Goal: Information Seeking & Learning: Learn about a topic

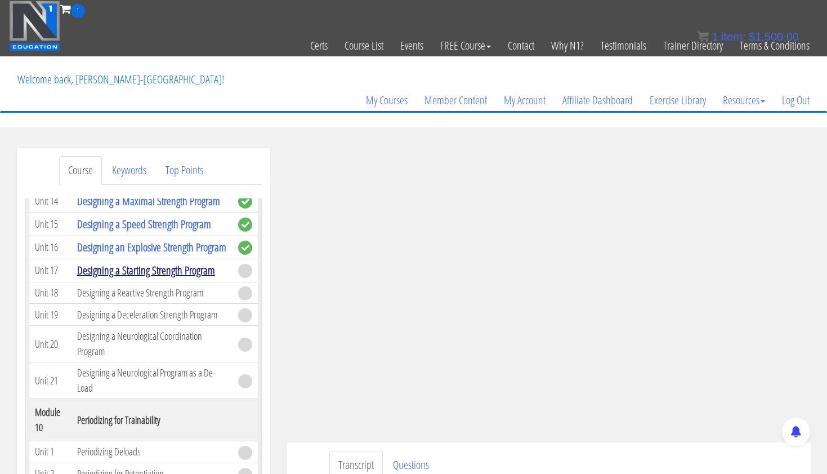
click at [206, 278] on link "Designing a Starting Strength Program" at bounding box center [146, 269] width 138 height 15
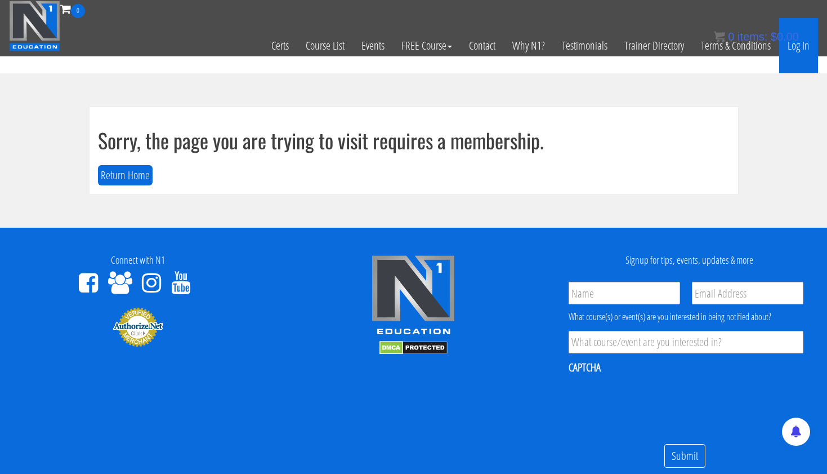
click at [797, 50] on link "Log In" at bounding box center [798, 45] width 39 height 55
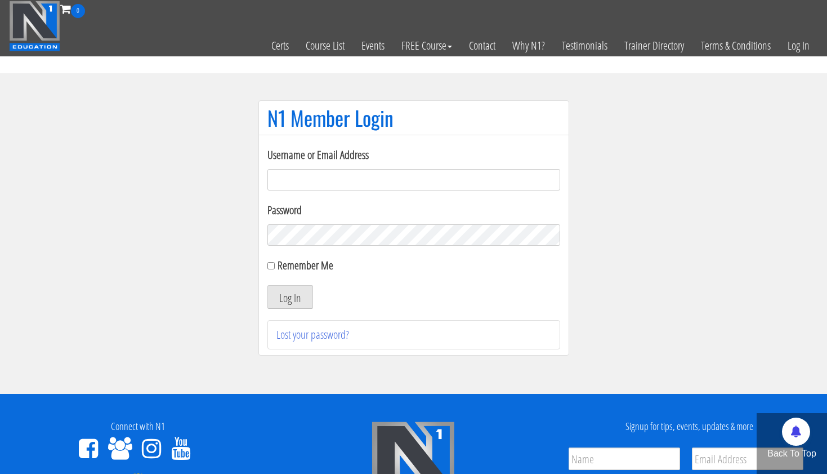
type input "[EMAIL_ADDRESS][DOMAIN_NAME]"
click at [289, 297] on button "Log In" at bounding box center [291, 297] width 46 height 24
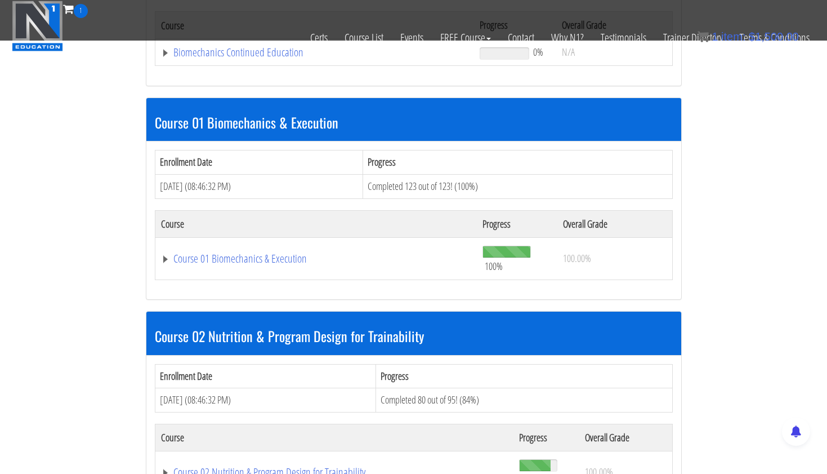
scroll to position [305, 0]
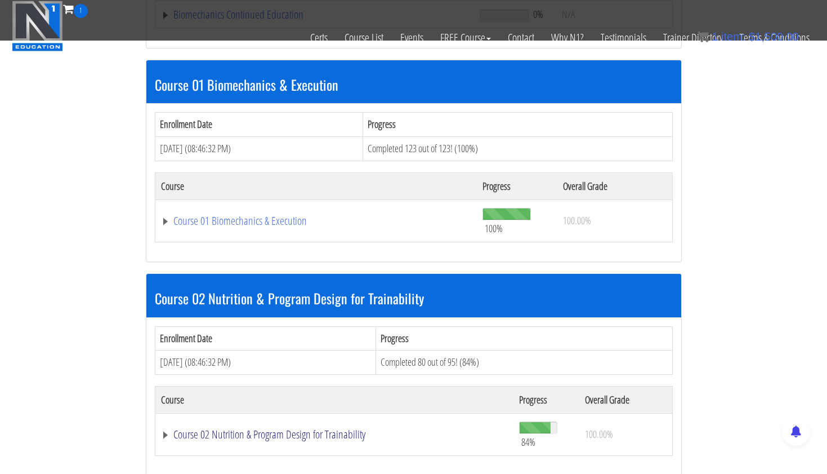
click at [239, 429] on link "Course 02 Nutrition & Program Design for Trainability" at bounding box center [334, 434] width 347 height 11
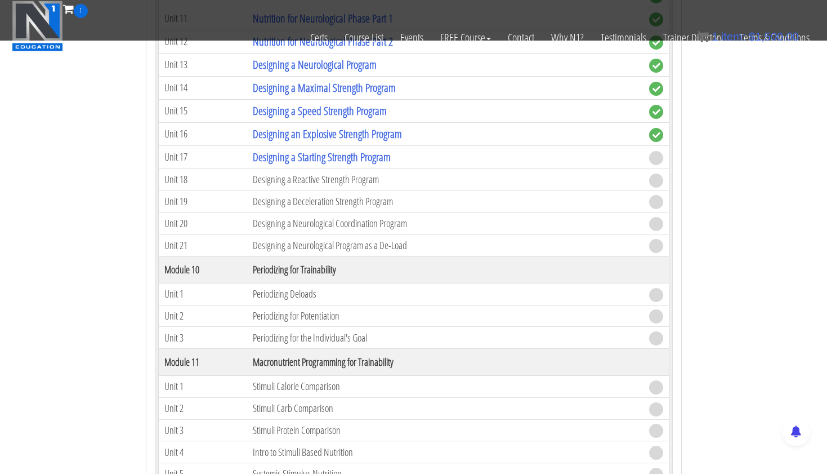
scroll to position [2702, 0]
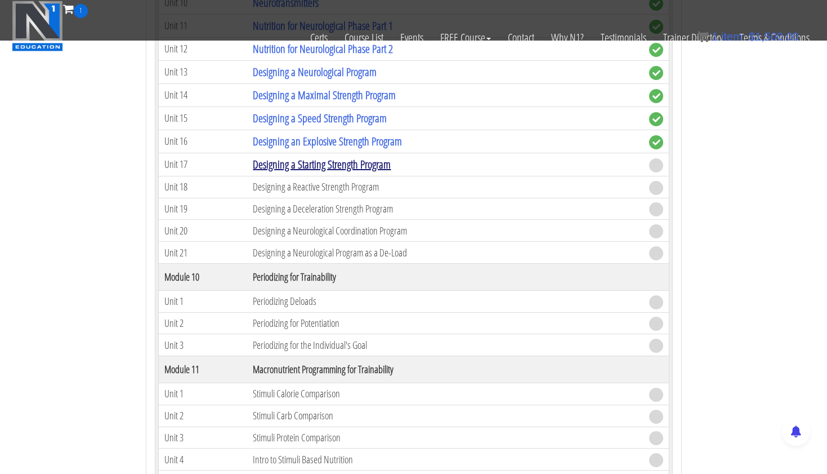
click at [389, 160] on link "Designing a Starting Strength Program" at bounding box center [322, 164] width 138 height 15
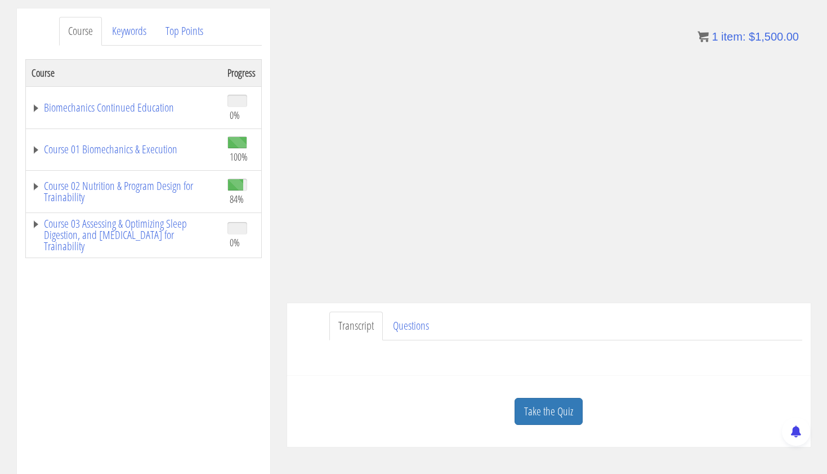
scroll to position [147, 0]
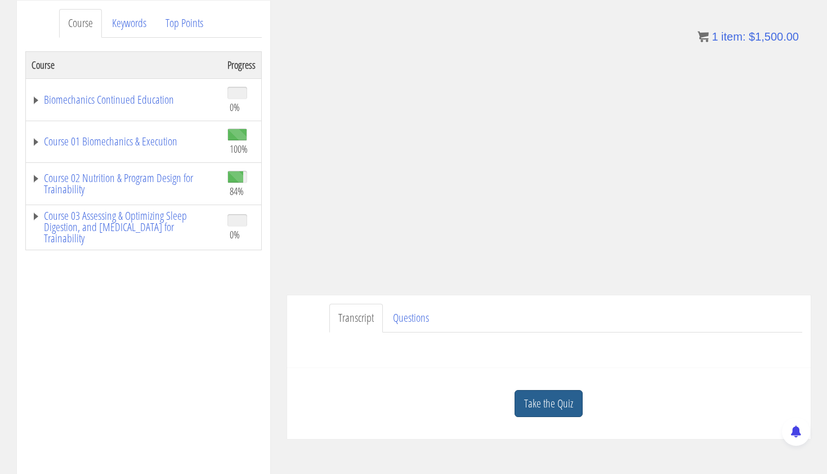
click at [546, 399] on link "Take the Quiz" at bounding box center [549, 404] width 68 height 28
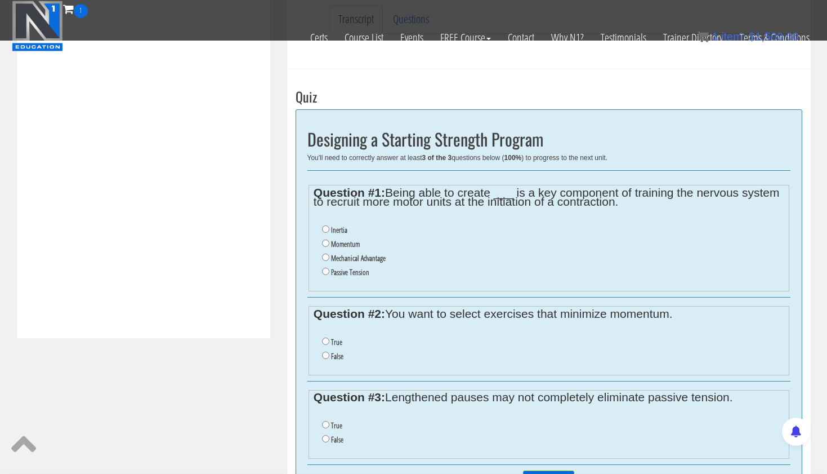
scroll to position [378, 0]
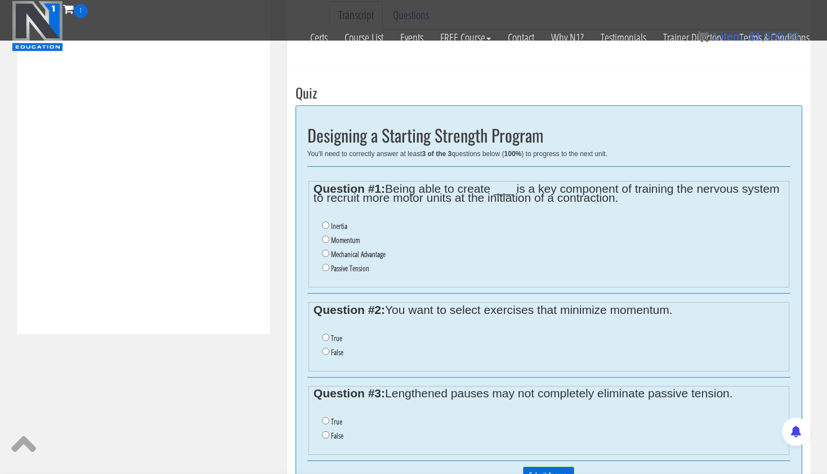
click at [326, 236] on input "Momentum" at bounding box center [325, 238] width 7 height 7
radio input "true"
click at [323, 333] on input "True" at bounding box center [325, 336] width 7 height 7
radio input "true"
click at [323, 333] on input "True" at bounding box center [325, 336] width 7 height 7
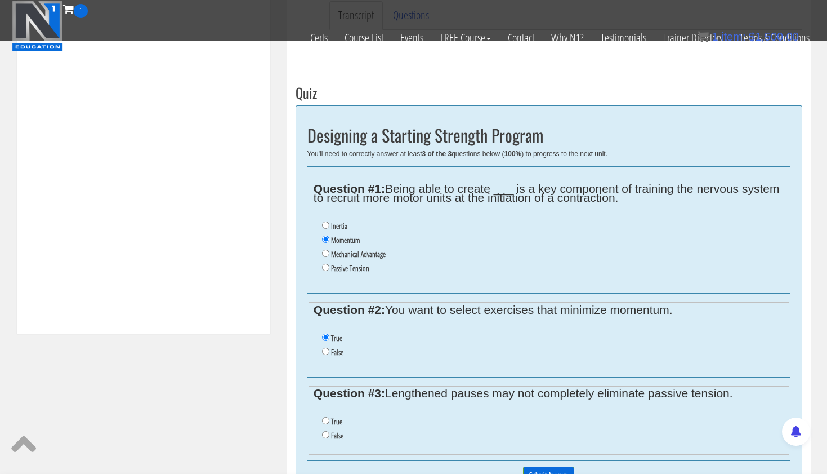
click at [325, 347] on input "False" at bounding box center [325, 350] width 7 height 7
radio input "true"
click at [325, 417] on input "True" at bounding box center [325, 420] width 7 height 7
radio input "true"
click at [545, 466] on input "Submit Answers" at bounding box center [548, 474] width 51 height 17
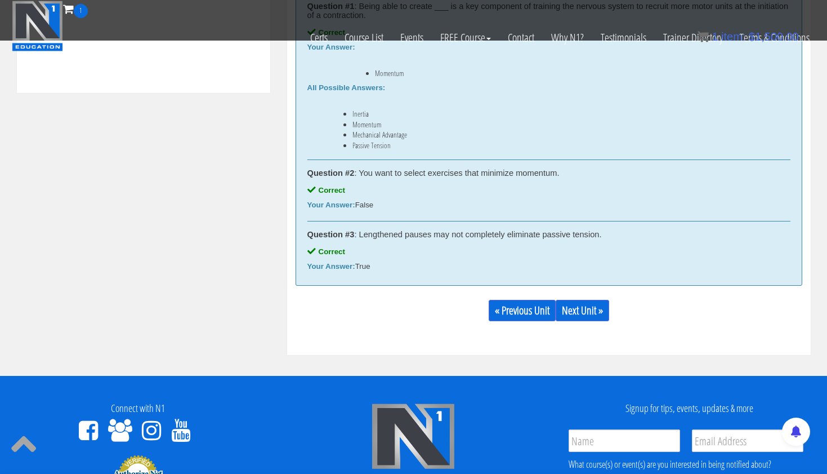
scroll to position [673, 0]
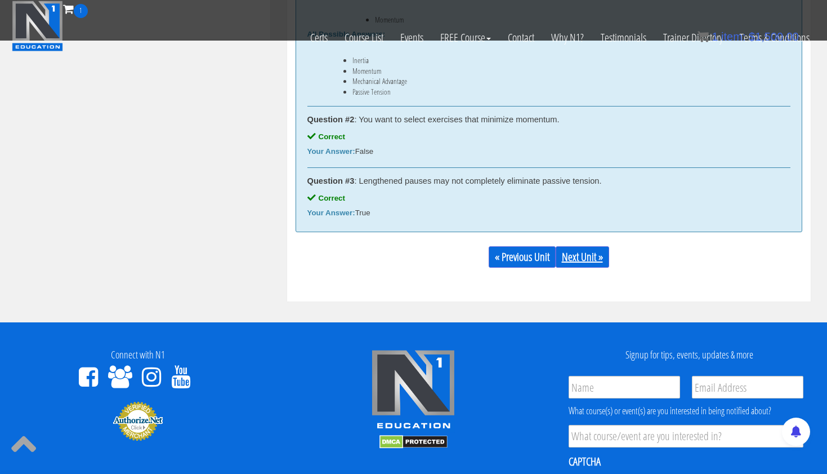
click at [595, 257] on link "Next Unit »" at bounding box center [583, 256] width 54 height 21
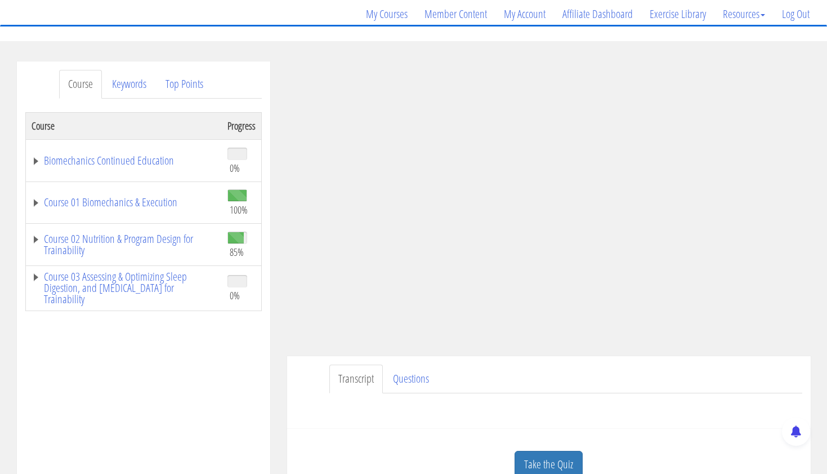
scroll to position [87, 0]
click at [198, 248] on link "Course 02 Nutrition & Program Design for Trainability" at bounding box center [124, 243] width 185 height 23
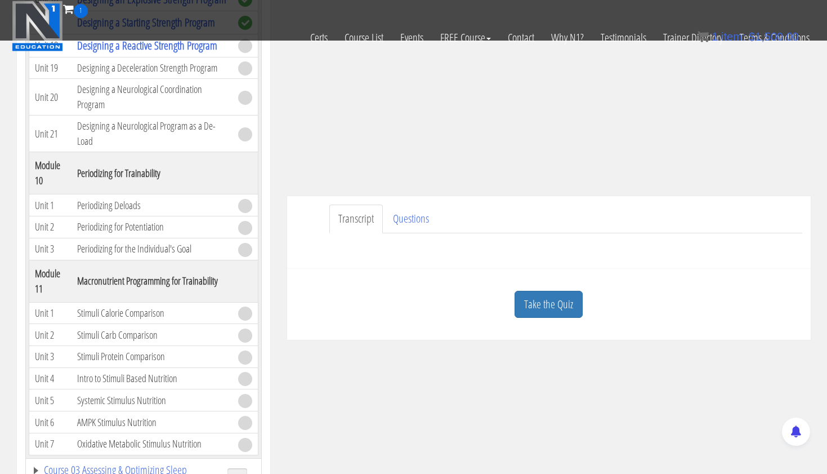
scroll to position [169, 0]
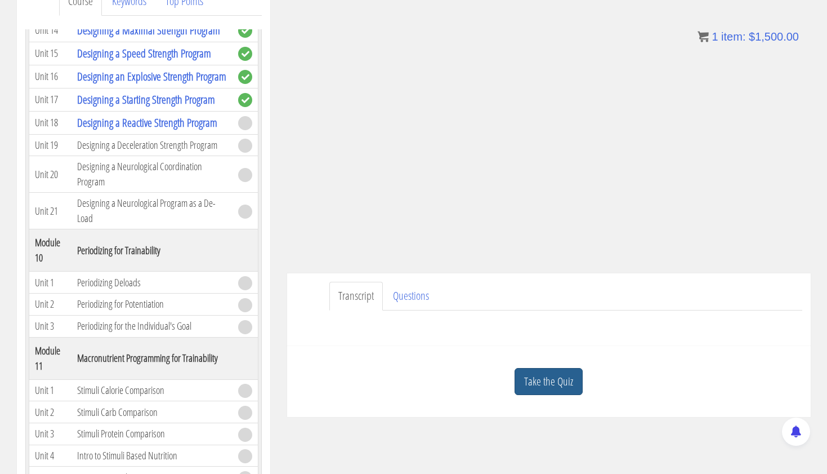
click at [544, 382] on link "Take the Quiz" at bounding box center [549, 382] width 68 height 28
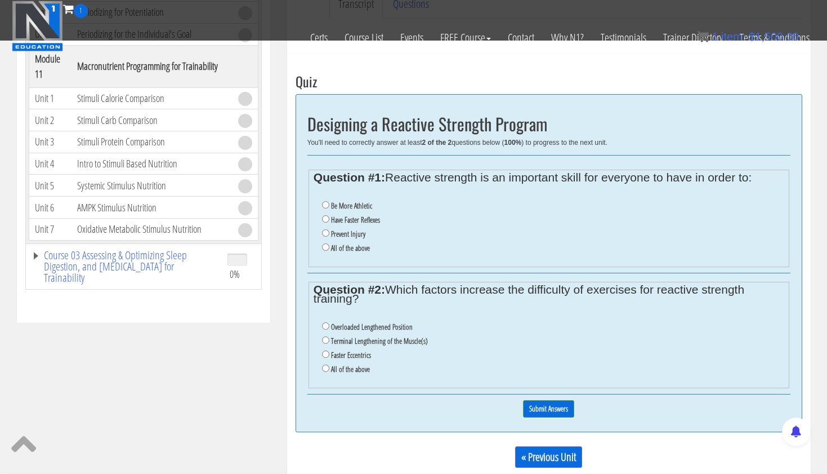
scroll to position [390, 0]
click at [325, 243] on input "All of the above" at bounding box center [325, 246] width 7 height 7
radio input "true"
click at [324, 364] on input "All of the above" at bounding box center [325, 367] width 7 height 7
radio input "true"
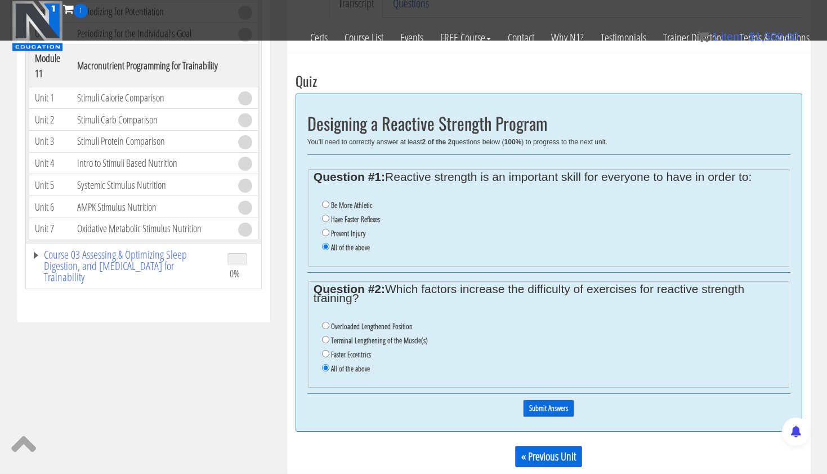
click at [545, 399] on input "Submit Answers" at bounding box center [548, 407] width 51 height 17
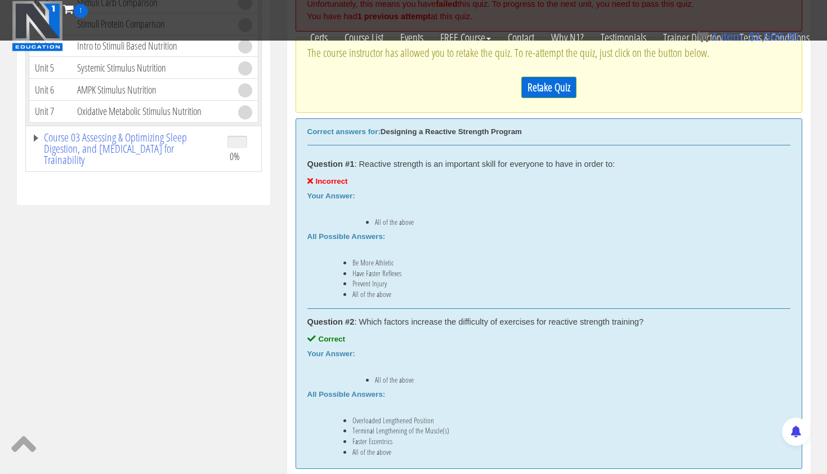
scroll to position [500, 0]
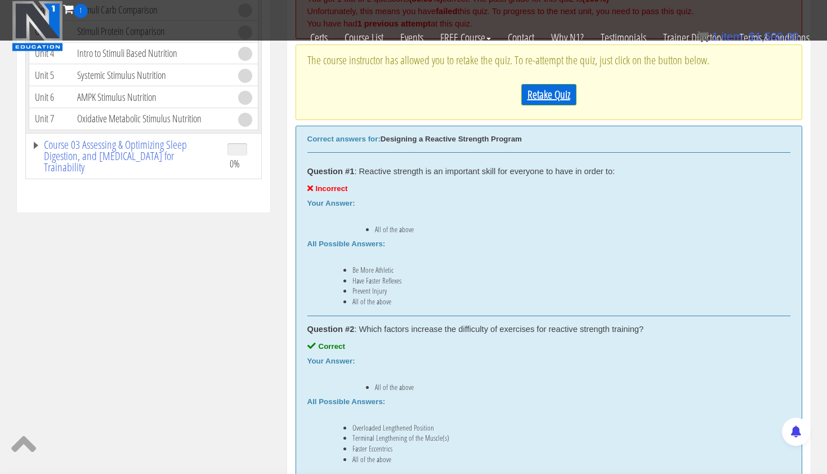
click at [561, 87] on link "Retake Quiz" at bounding box center [549, 94] width 55 height 21
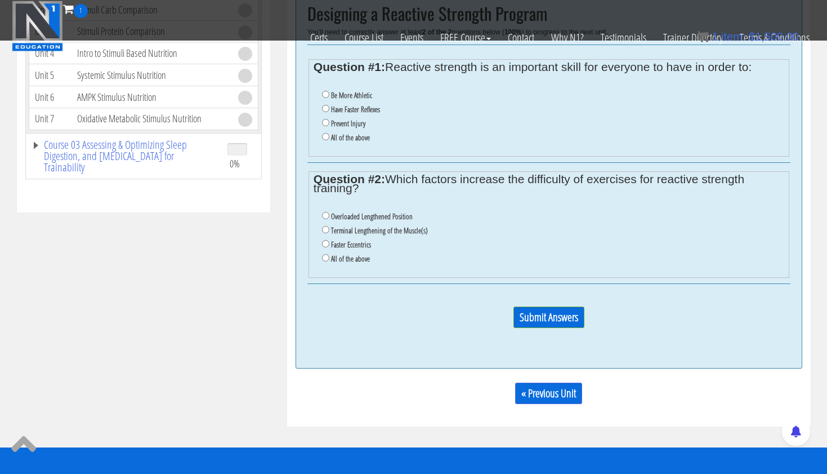
click at [324, 107] on input "Have Faster Reflexes" at bounding box center [325, 108] width 7 height 7
radio input "true"
click at [323, 254] on input "All of the above" at bounding box center [325, 257] width 7 height 7
radio input "true"
click at [549, 306] on input "Submit Answers" at bounding box center [549, 316] width 71 height 21
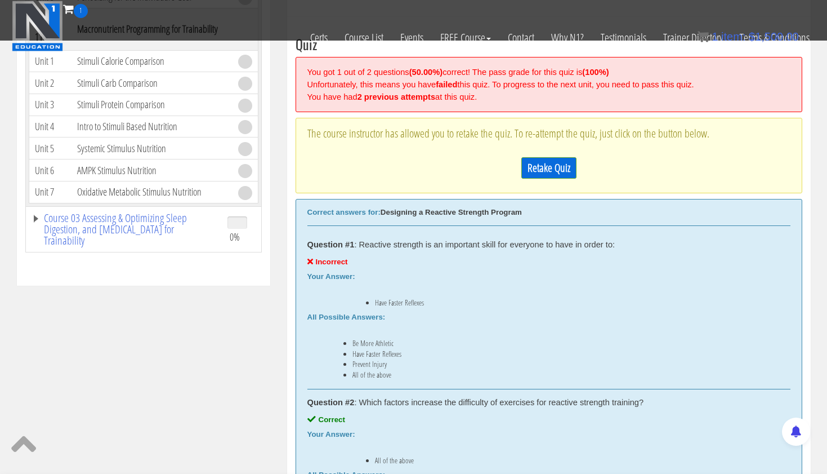
scroll to position [441, 0]
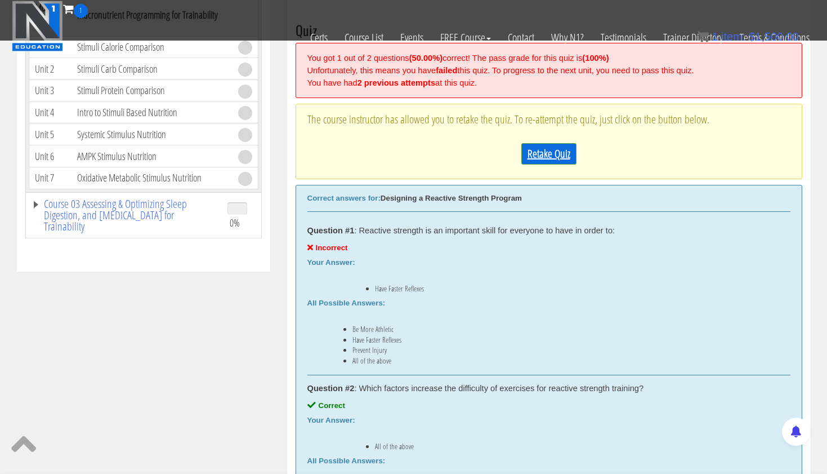
click at [555, 153] on link "Retake Quiz" at bounding box center [549, 153] width 55 height 21
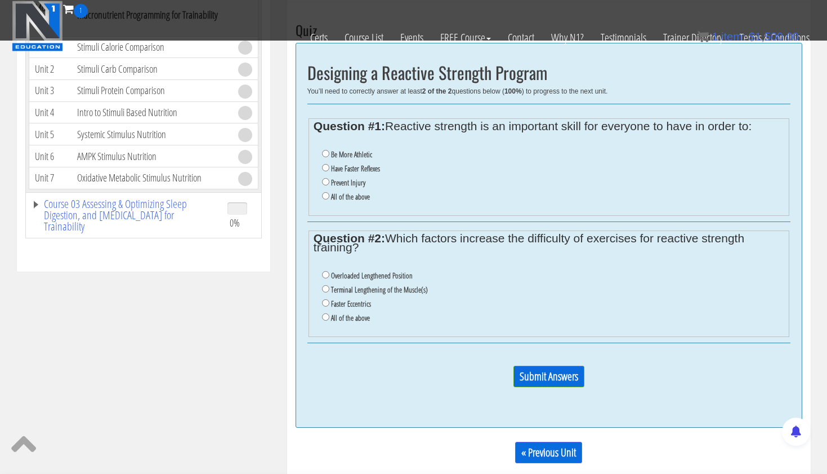
click at [325, 178] on input "Prevent Injury" at bounding box center [325, 181] width 7 height 7
radio input "true"
click at [325, 313] on input "All of the above" at bounding box center [325, 316] width 7 height 7
radio input "true"
click at [531, 366] on input "Submit Answers" at bounding box center [549, 376] width 71 height 21
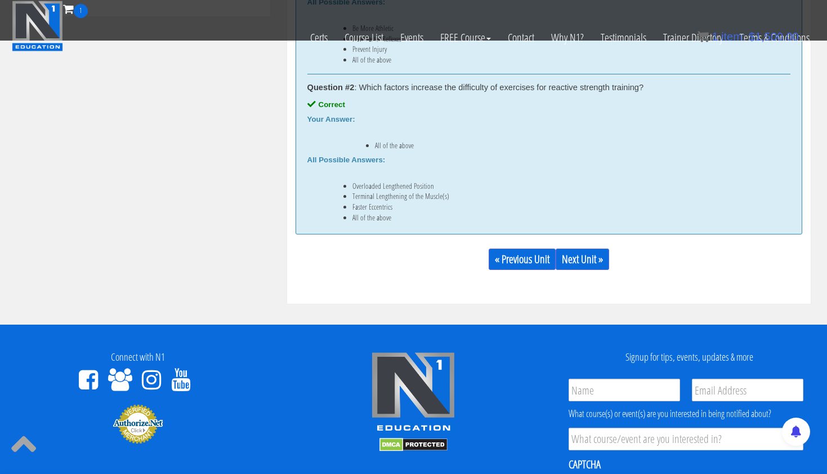
scroll to position [764, 0]
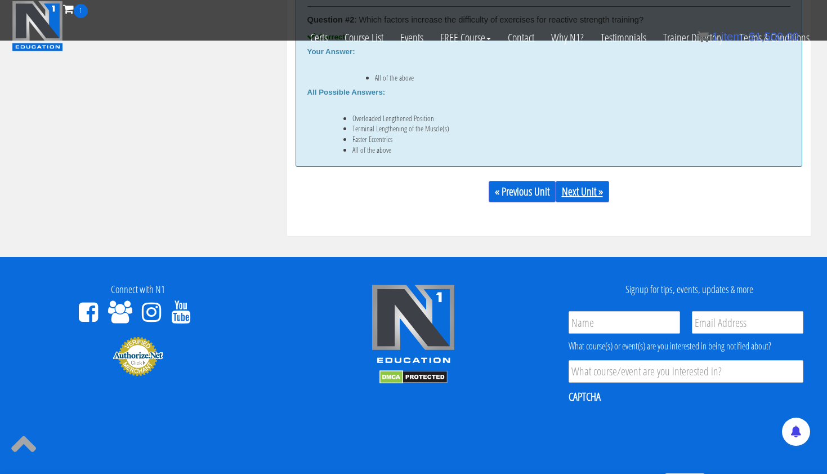
click at [592, 197] on link "Next Unit »" at bounding box center [583, 191] width 54 height 21
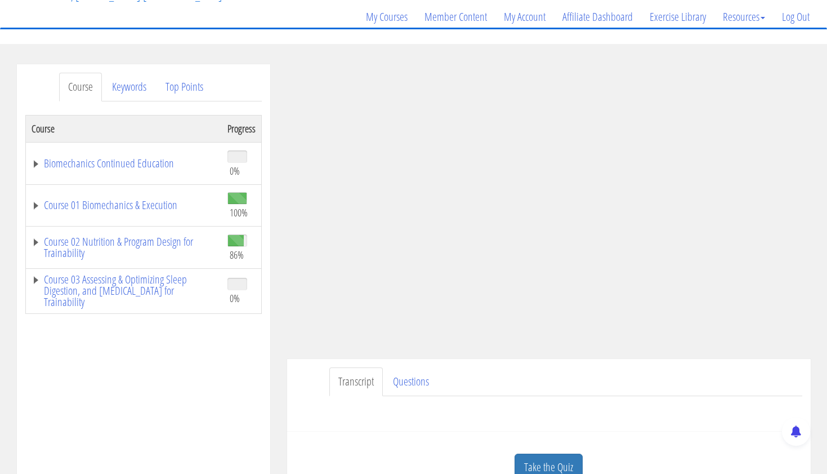
scroll to position [86, 0]
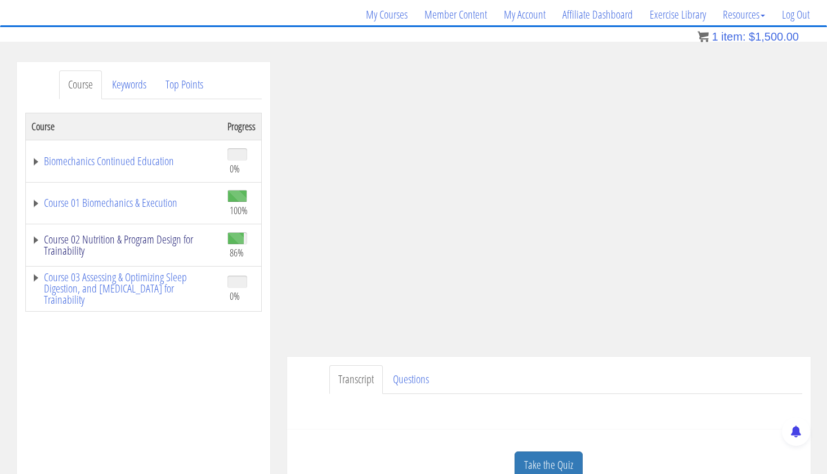
click at [172, 245] on link "Course 02 Nutrition & Program Design for Trainability" at bounding box center [124, 245] width 185 height 23
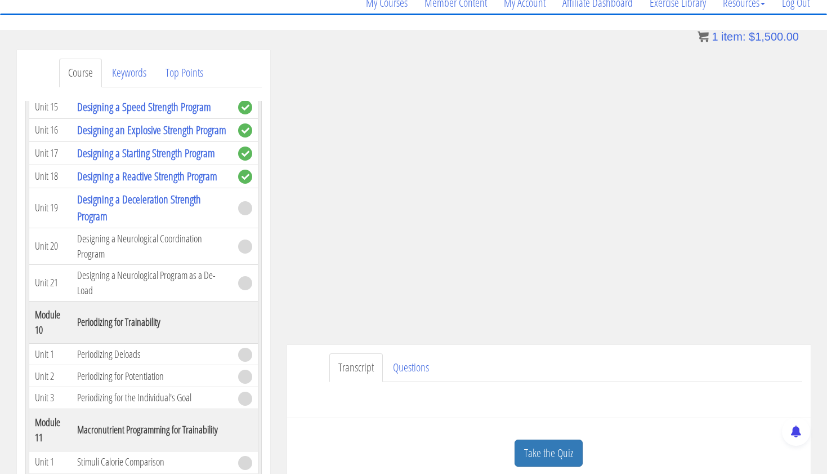
scroll to position [2765, 0]
click at [541, 453] on link "Take the Quiz" at bounding box center [549, 453] width 68 height 28
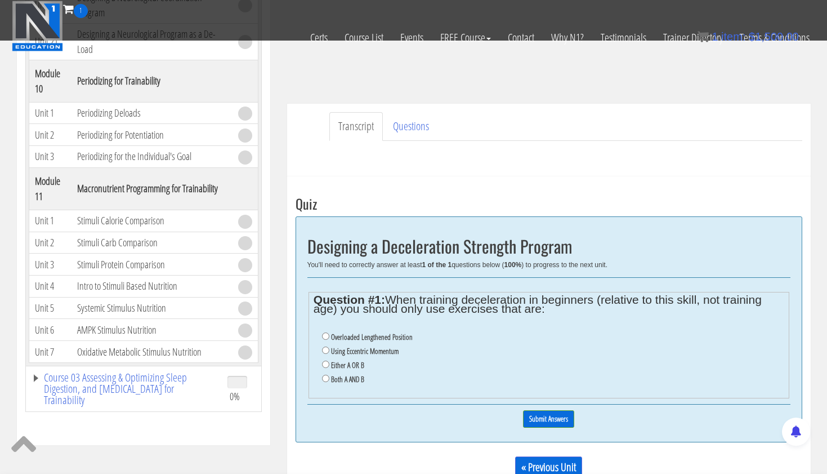
scroll to position [270, 0]
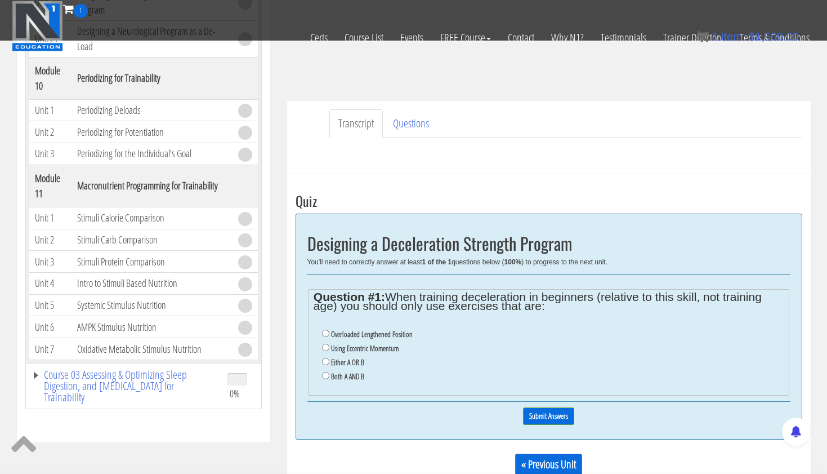
click at [326, 346] on input "Using Eccentric Momentum" at bounding box center [325, 347] width 7 height 7
radio input "true"
click at [545, 407] on input "Submit Answers" at bounding box center [548, 415] width 51 height 17
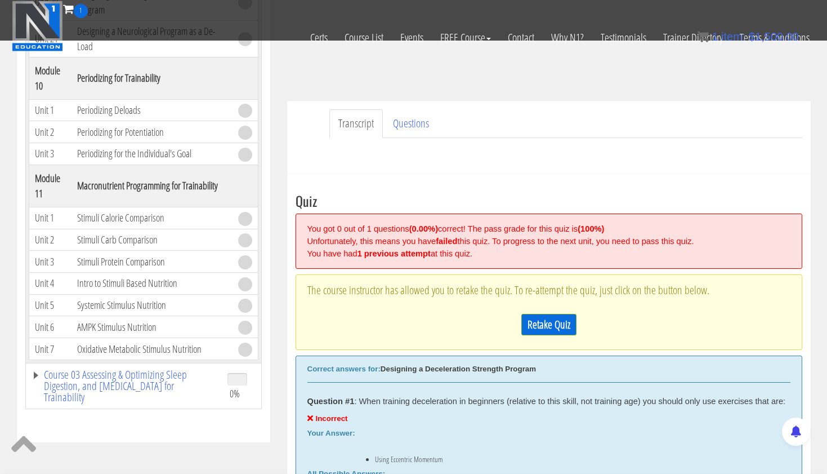
scroll to position [427, 0]
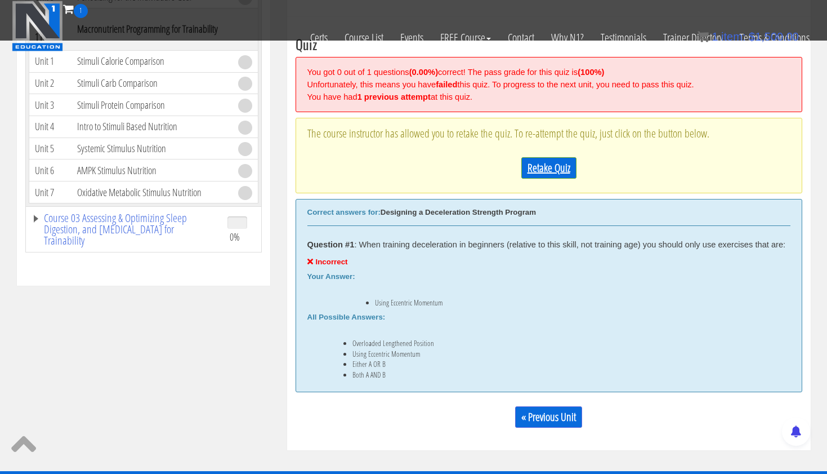
click at [568, 170] on link "Retake Quiz" at bounding box center [549, 167] width 55 height 21
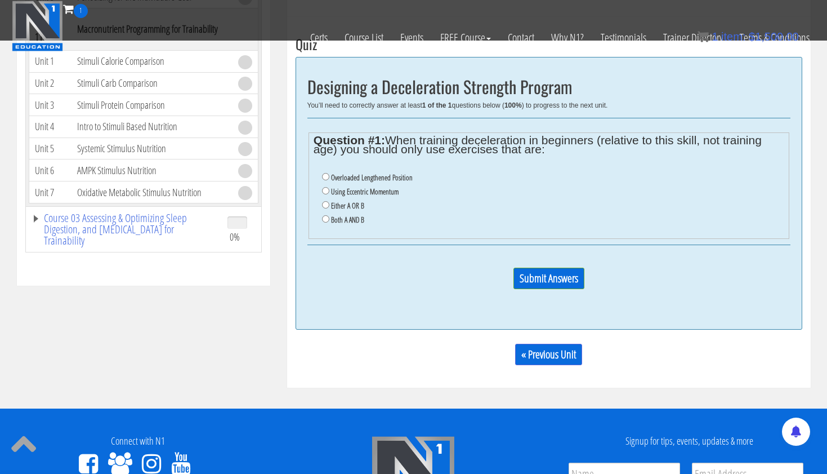
click at [324, 215] on input "Both A AND B" at bounding box center [325, 218] width 7 height 7
radio input "true"
click at [565, 271] on input "Submit Answers" at bounding box center [549, 278] width 71 height 21
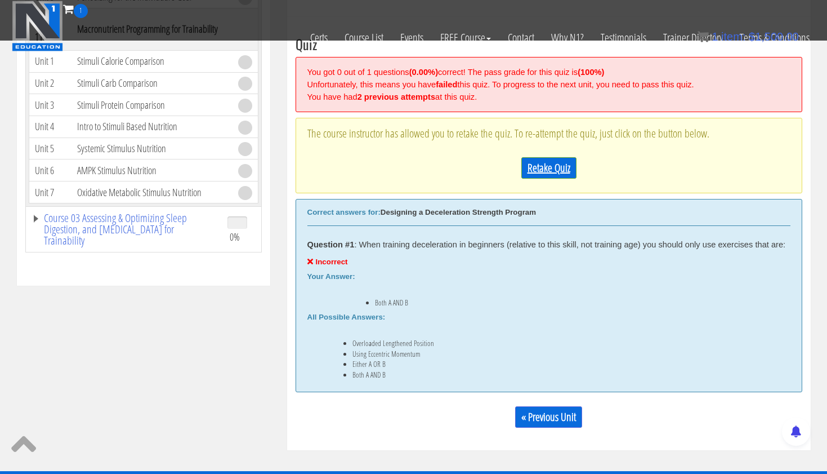
click at [559, 167] on link "Retake Quiz" at bounding box center [549, 167] width 55 height 21
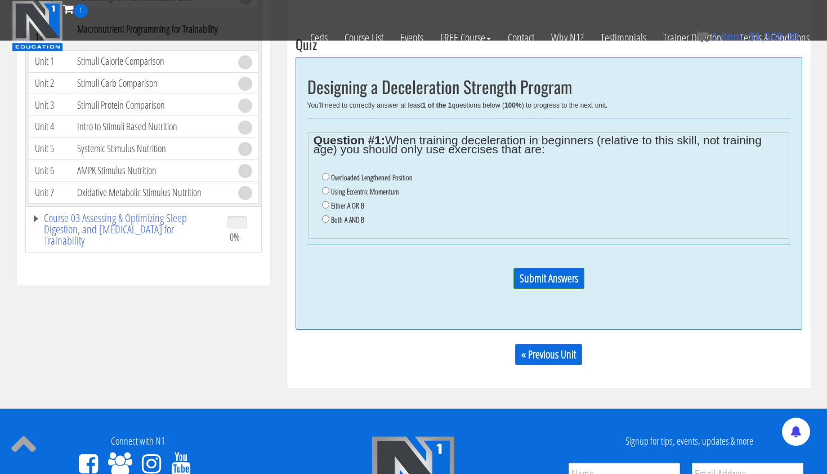
click at [325, 175] on input "Overloaded Lengthened Position" at bounding box center [325, 176] width 7 height 7
radio input "true"
click at [527, 268] on input "Submit Answers" at bounding box center [549, 278] width 71 height 21
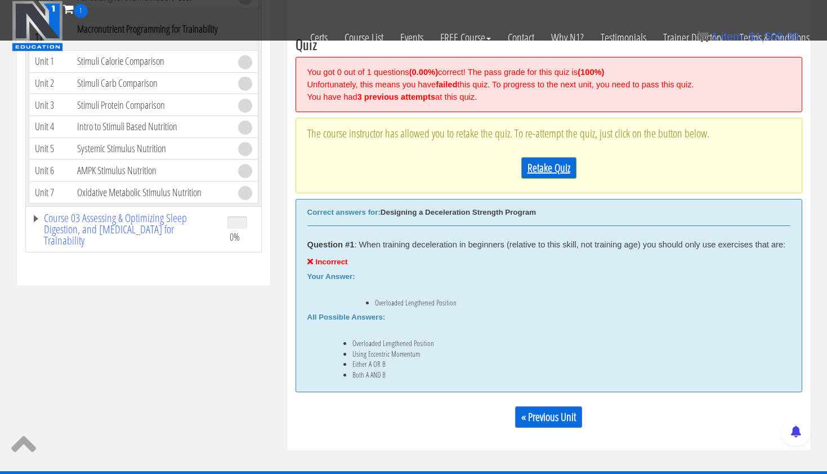
click at [535, 162] on link "Retake Quiz" at bounding box center [549, 167] width 55 height 21
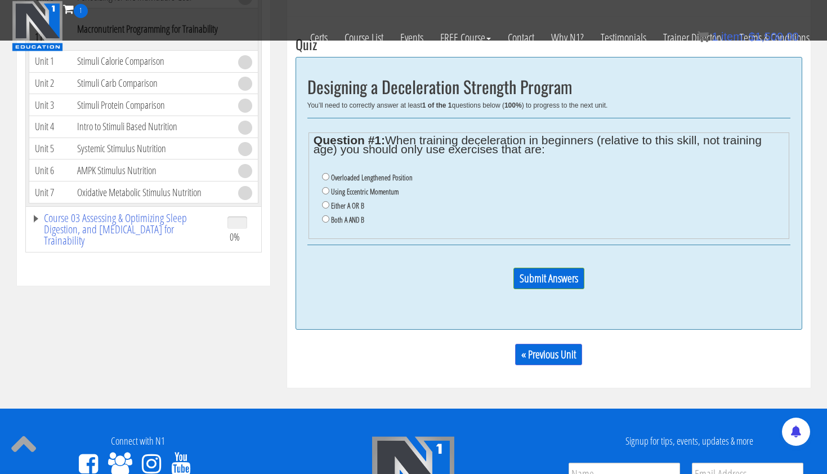
click at [323, 201] on input "Either A OR B" at bounding box center [325, 204] width 7 height 7
radio input "true"
click at [538, 268] on input "Submit Answers" at bounding box center [549, 278] width 71 height 21
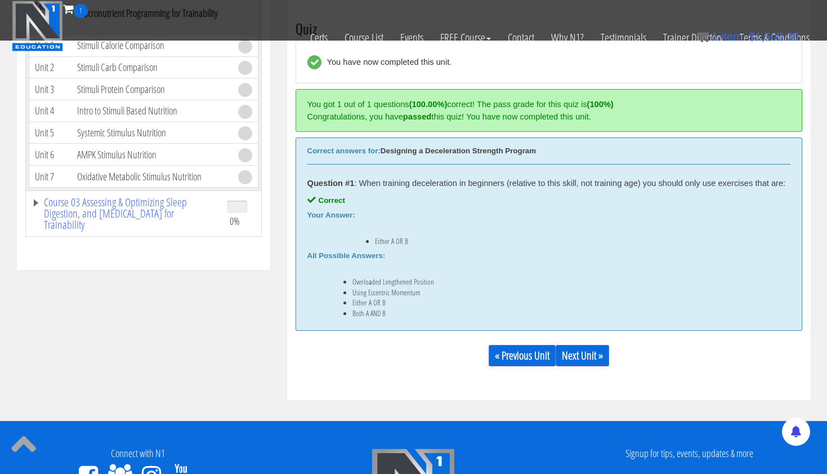
scroll to position [449, 0]
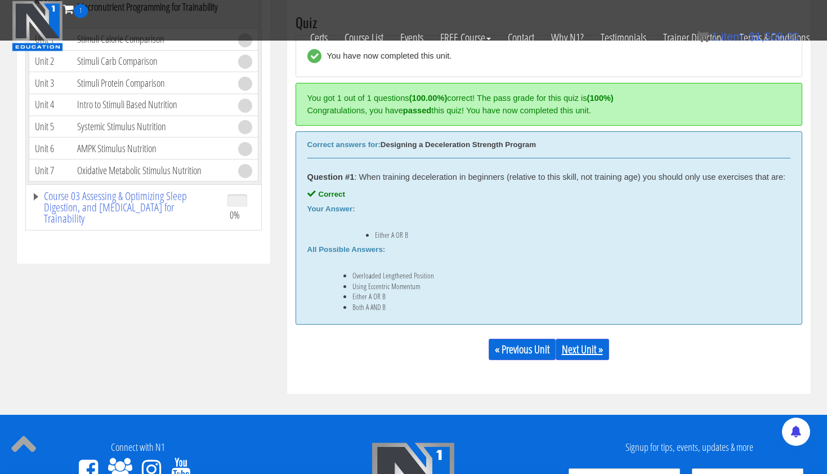
click at [577, 344] on link "Next Unit »" at bounding box center [583, 348] width 54 height 21
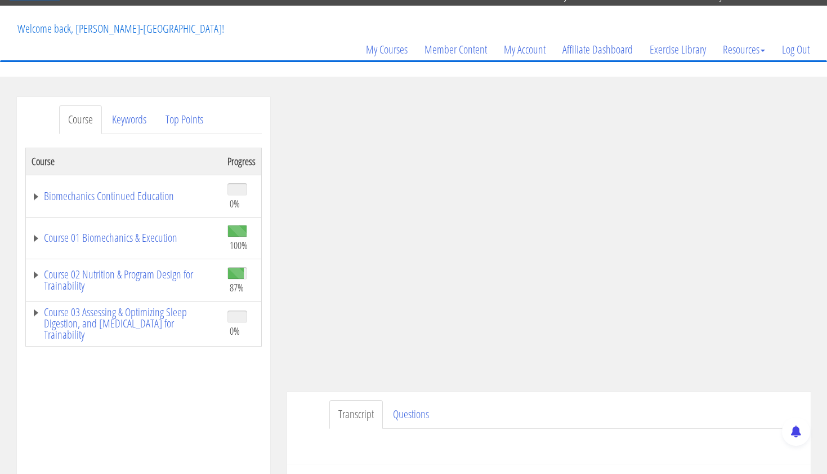
scroll to position [54, 0]
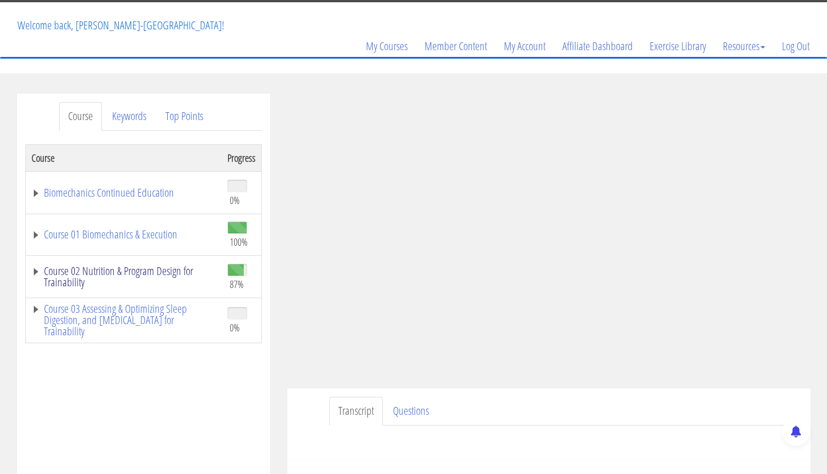
click at [188, 273] on link "Course 02 Nutrition & Program Design for Trainability" at bounding box center [124, 276] width 185 height 23
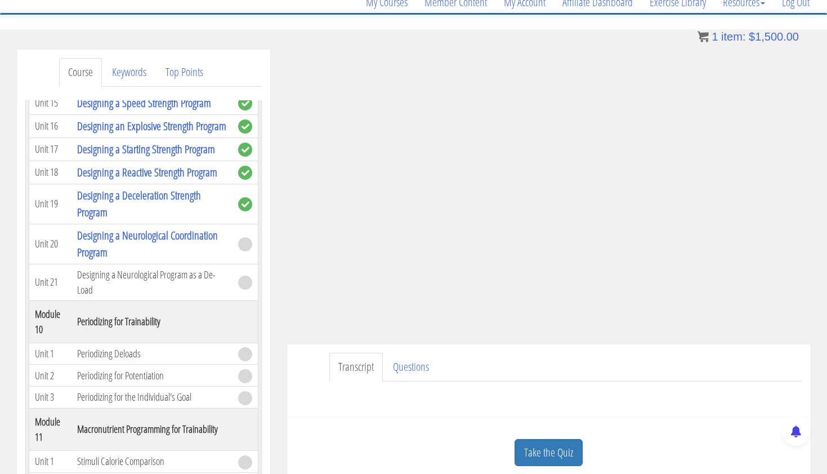
scroll to position [97, 0]
click at [580, 447] on link "Take the Quiz" at bounding box center [549, 453] width 68 height 28
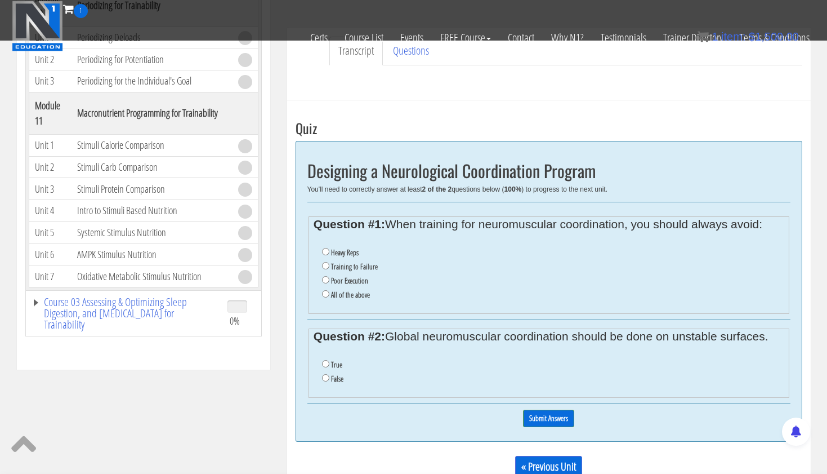
scroll to position [349, 0]
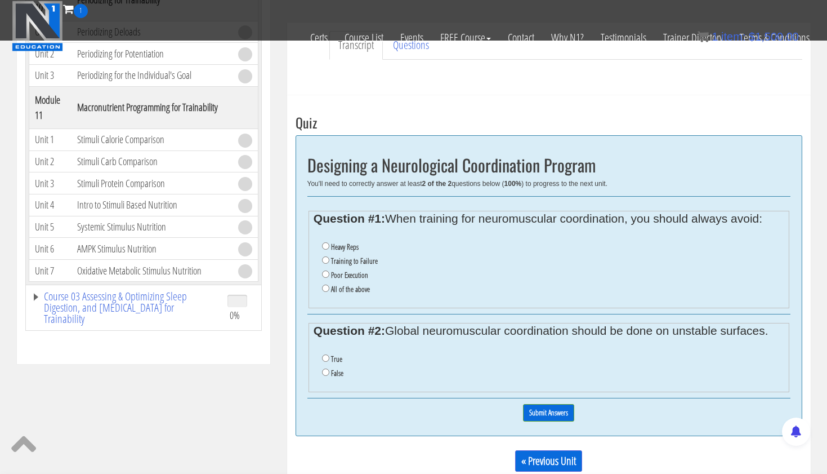
click at [326, 284] on input "All of the above" at bounding box center [325, 287] width 7 height 7
radio input "true"
click at [323, 368] on input "False" at bounding box center [325, 371] width 7 height 7
radio input "true"
click at [539, 404] on input "Submit Answers" at bounding box center [548, 412] width 51 height 17
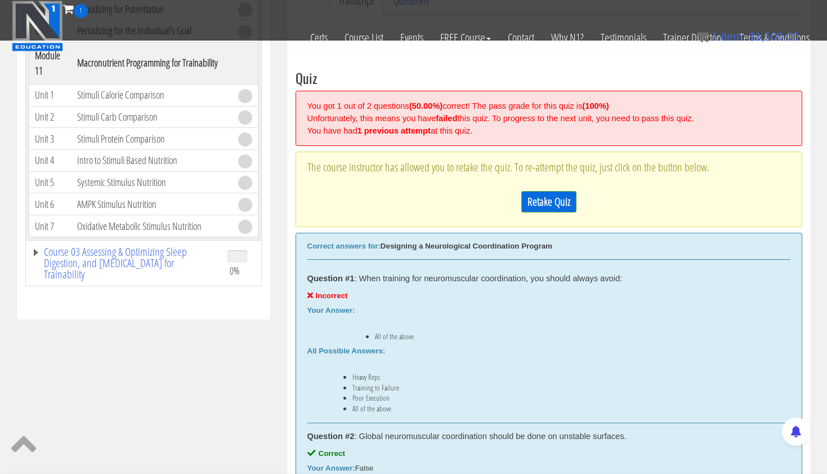
scroll to position [427, 0]
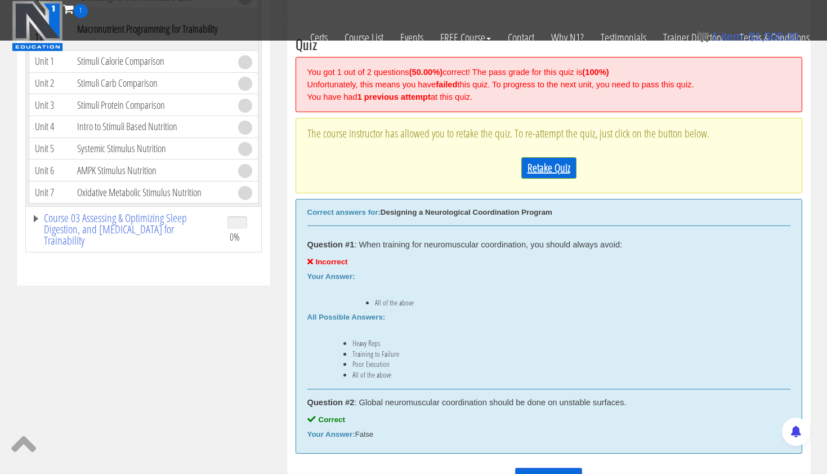
click at [533, 165] on link "Retake Quiz" at bounding box center [549, 167] width 55 height 21
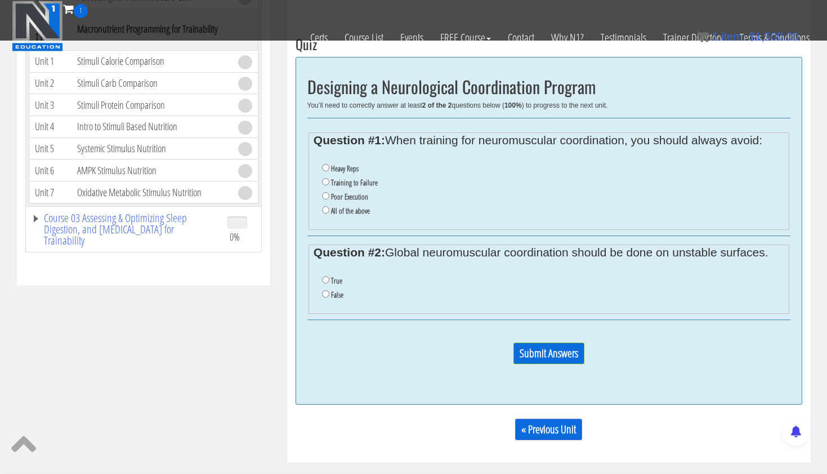
click at [324, 192] on input "Poor Execution" at bounding box center [325, 195] width 7 height 7
radio input "true"
click at [324, 290] on input "False" at bounding box center [325, 293] width 7 height 7
radio input "true"
click at [538, 342] on input "Submit Answers" at bounding box center [549, 352] width 71 height 21
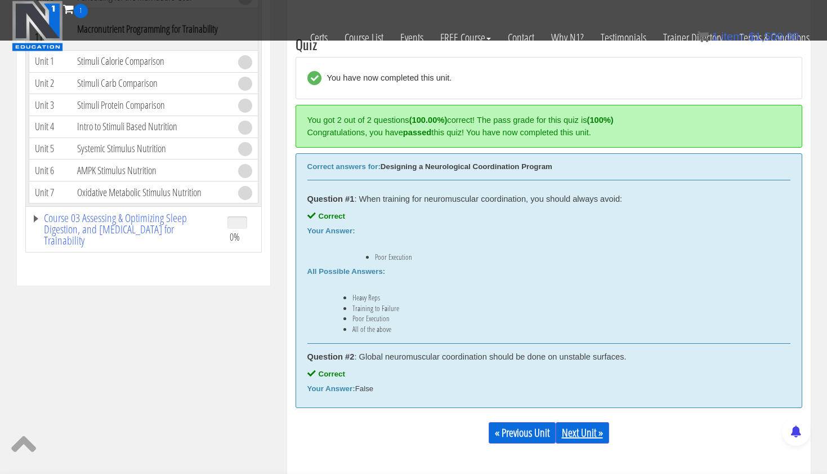
click at [578, 430] on link "Next Unit »" at bounding box center [583, 432] width 54 height 21
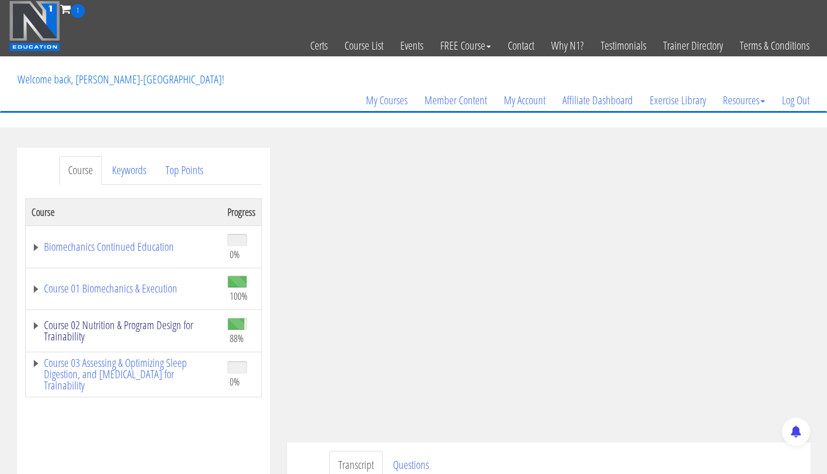
click at [139, 319] on link "Course 02 Nutrition & Program Design for Trainability" at bounding box center [124, 330] width 185 height 23
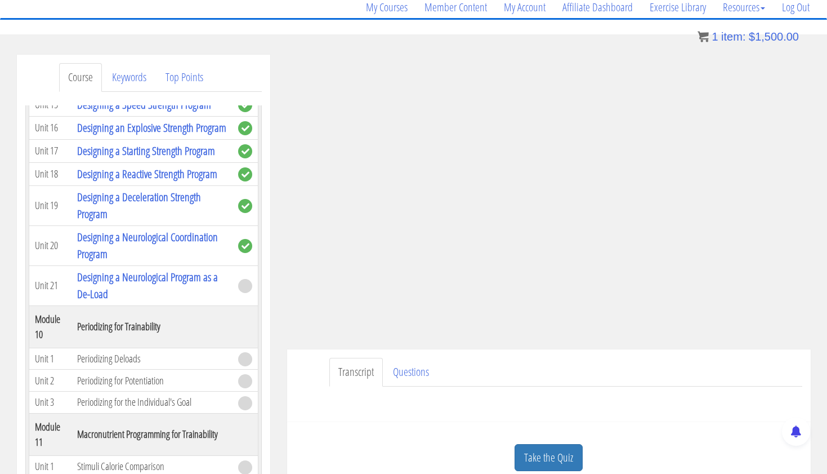
scroll to position [113, 0]
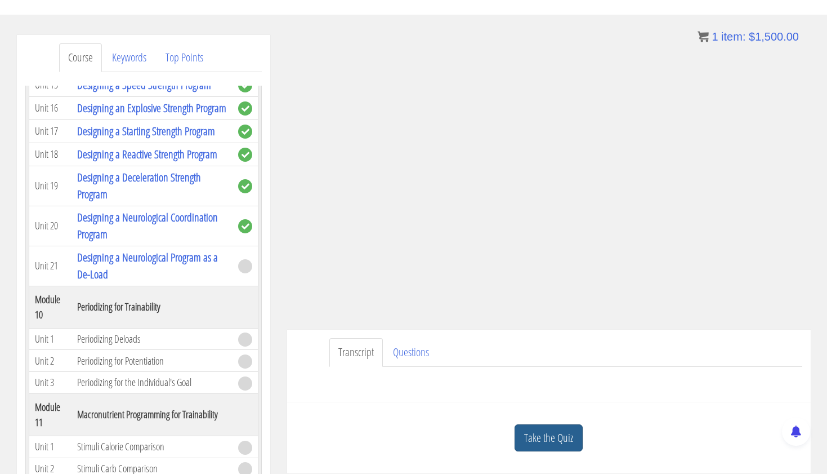
click at [554, 427] on link "Take the Quiz" at bounding box center [549, 438] width 68 height 28
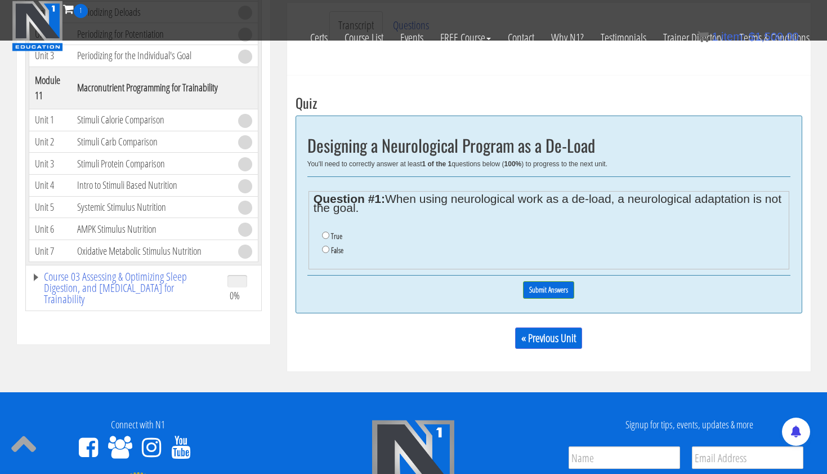
scroll to position [369, 0]
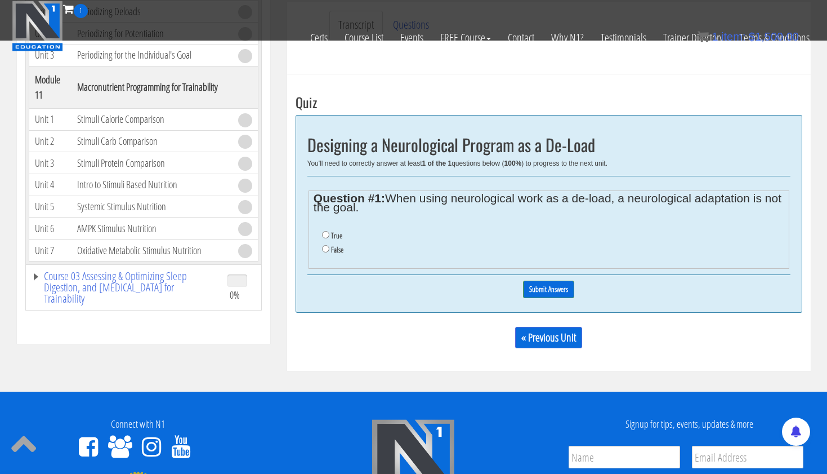
click at [324, 233] on input "True" at bounding box center [325, 234] width 7 height 7
radio input "true"
click at [550, 290] on input "Submit Answers" at bounding box center [548, 288] width 51 height 17
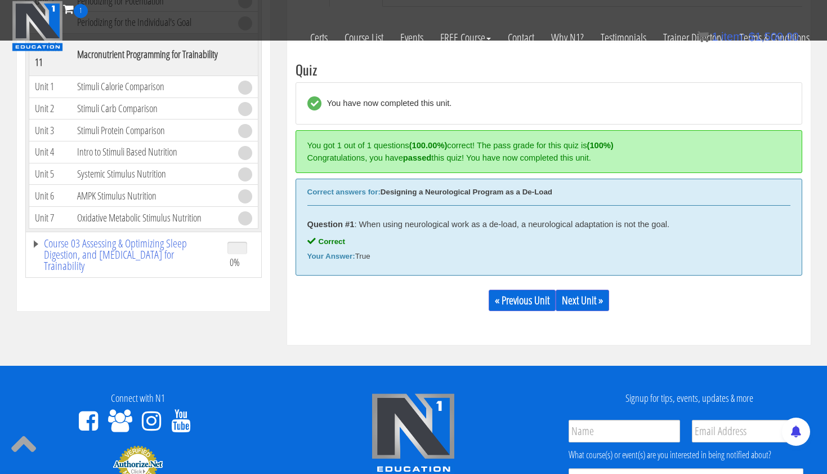
scroll to position [427, 0]
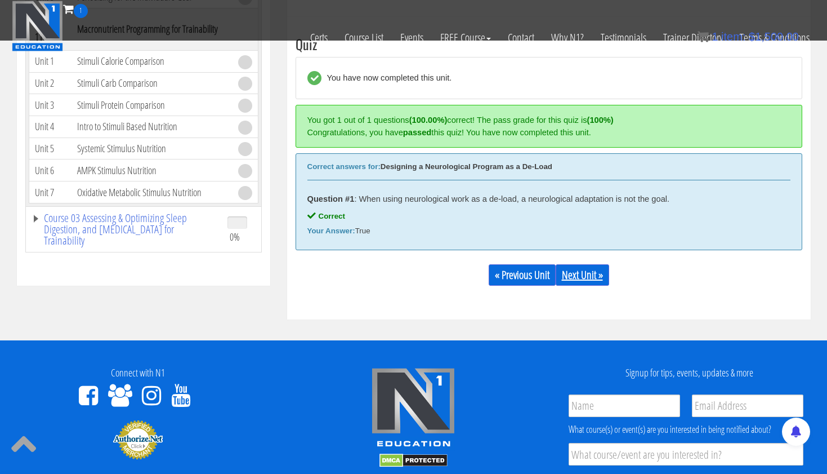
click at [597, 274] on link "Next Unit »" at bounding box center [583, 274] width 54 height 21
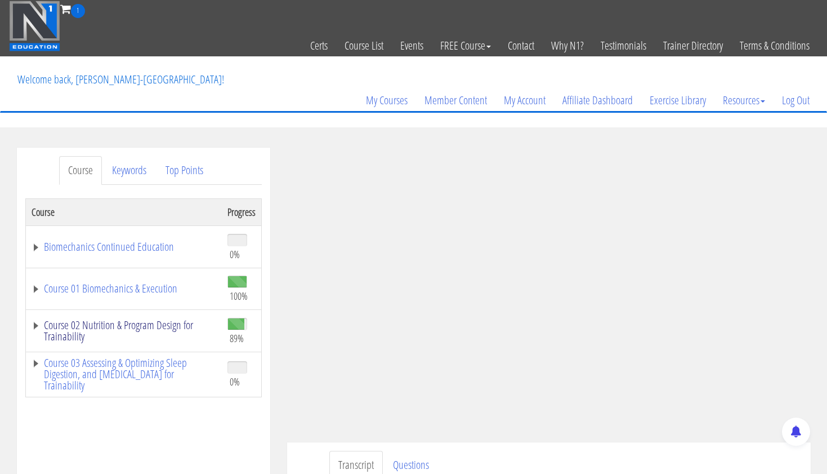
click at [123, 323] on link "Course 02 Nutrition & Program Design for Trainability" at bounding box center [124, 330] width 185 height 23
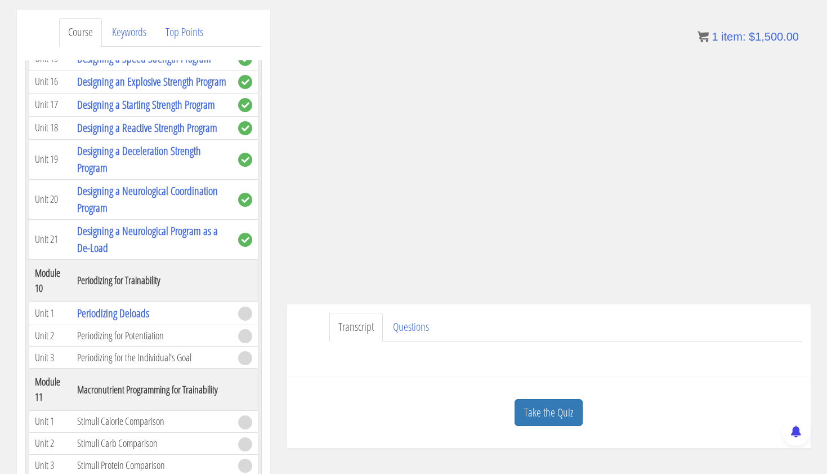
scroll to position [2774, 0]
click at [543, 414] on link "Take the Quiz" at bounding box center [549, 413] width 68 height 28
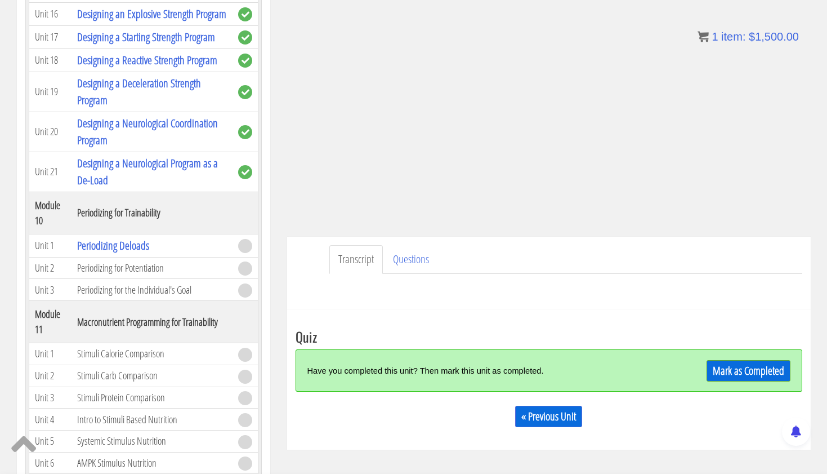
scroll to position [224, 0]
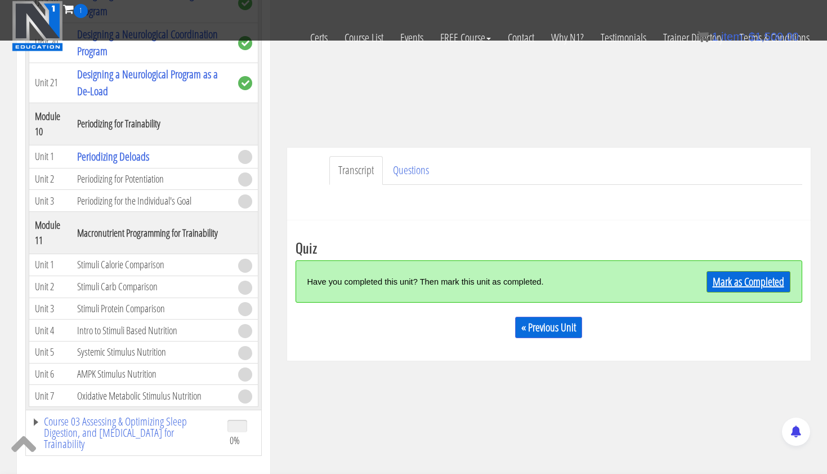
click at [750, 274] on link "Mark as Completed" at bounding box center [749, 281] width 84 height 21
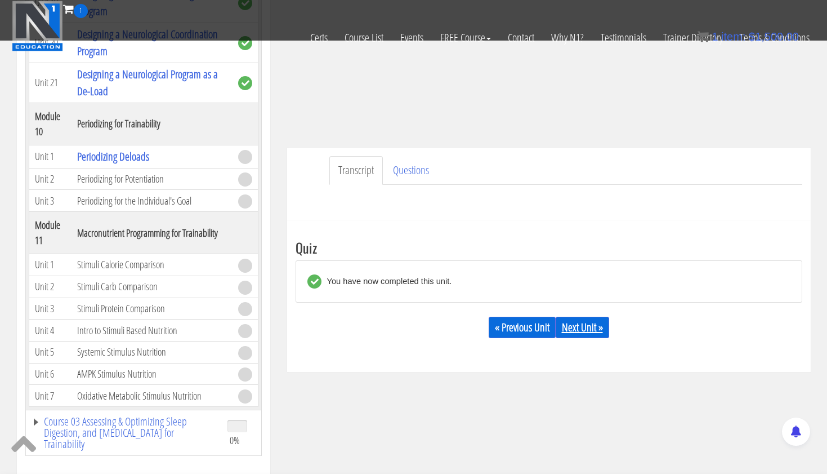
click at [592, 323] on link "Next Unit »" at bounding box center [583, 327] width 54 height 21
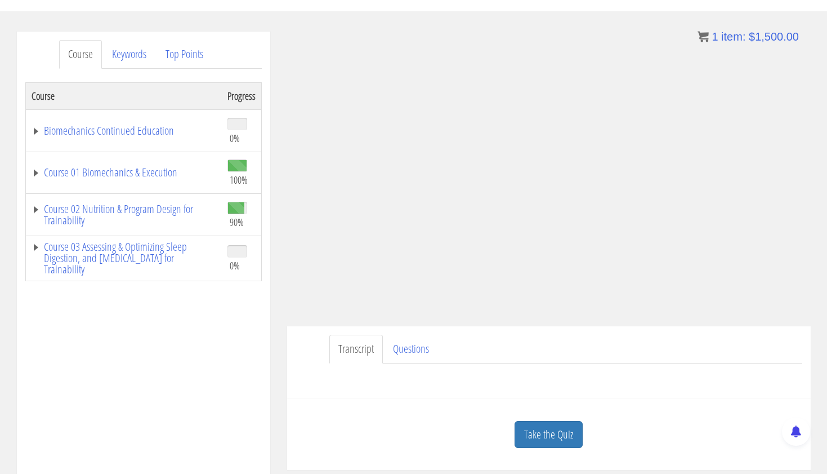
scroll to position [117, 0]
click at [149, 208] on link "Course 02 Nutrition & Program Design for Trainability" at bounding box center [124, 214] width 185 height 23
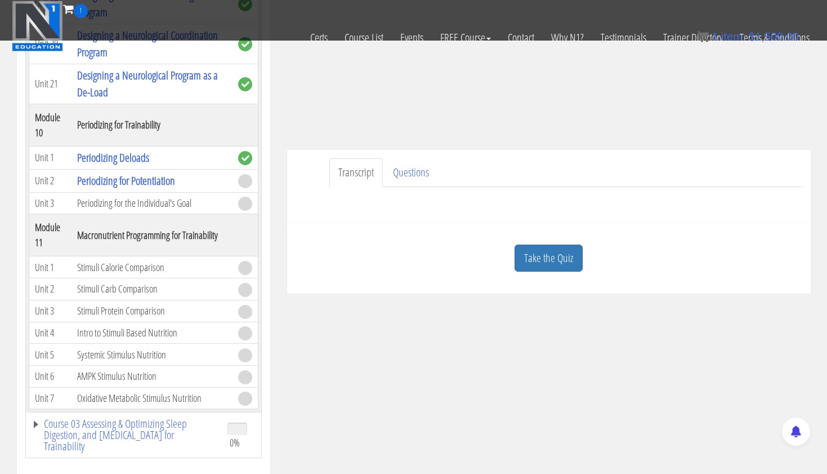
scroll to position [221, 0]
click at [131, 434] on link "Course 03 Assessing & Optimizing Sleep Digestion, and Stress Management for Tra…" at bounding box center [124, 435] width 185 height 34
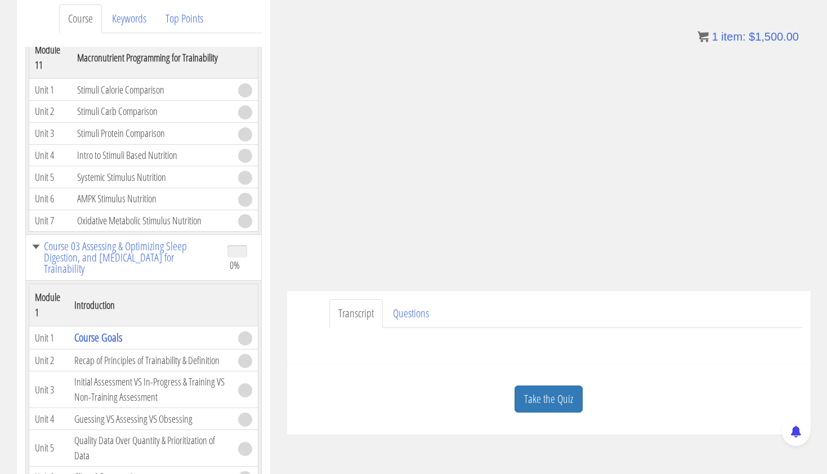
scroll to position [194, 0]
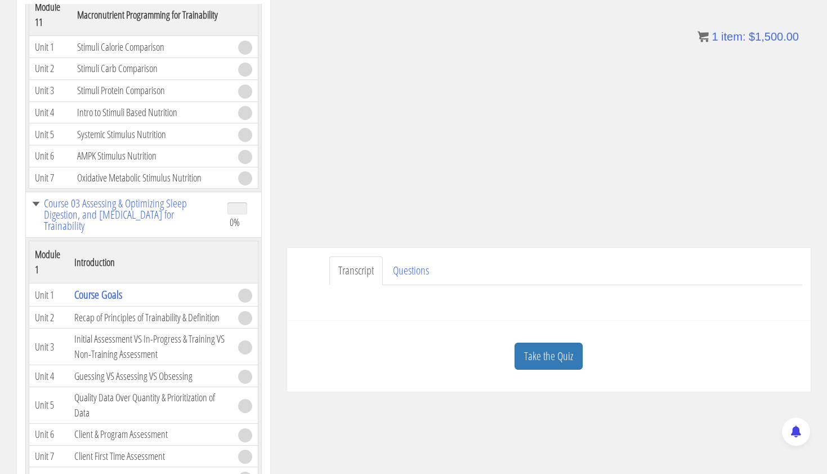
click at [514, 356] on div "Take the Quiz" at bounding box center [549, 356] width 507 height 55
click at [536, 355] on link "Take the Quiz" at bounding box center [549, 356] width 68 height 28
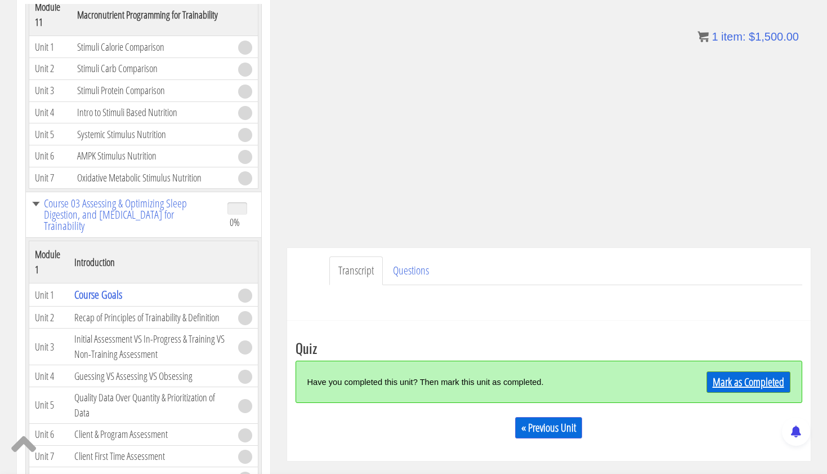
click at [771, 377] on link "Mark as Completed" at bounding box center [749, 381] width 84 height 21
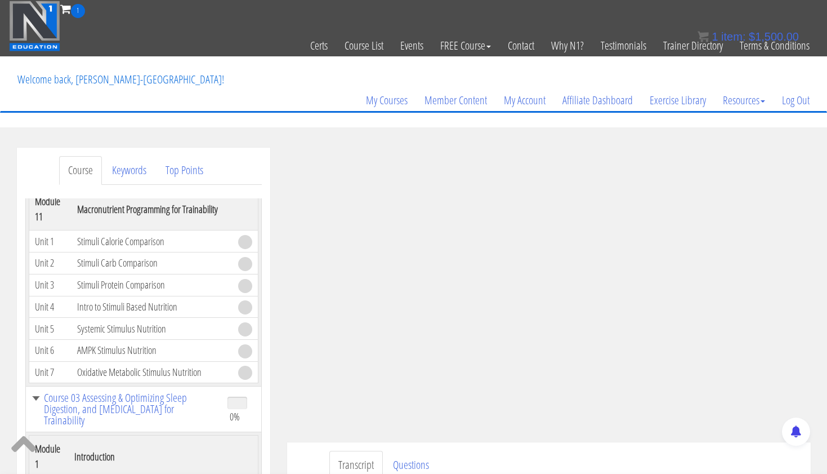
scroll to position [0, 0]
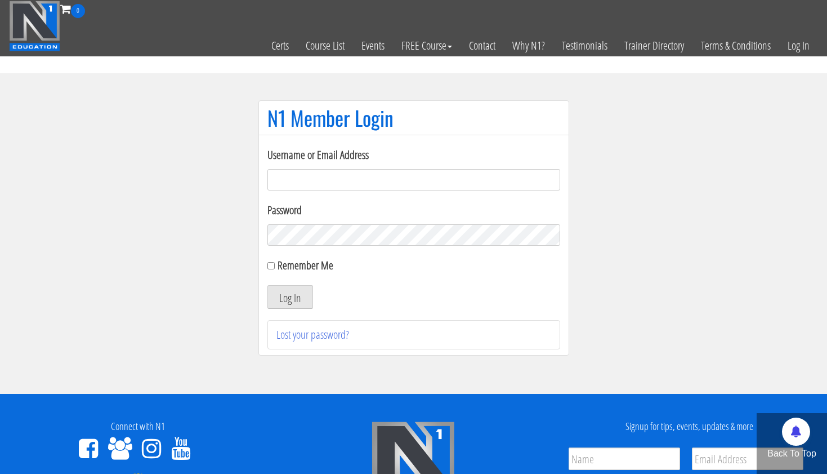
type input "[EMAIL_ADDRESS][DOMAIN_NAME]"
click at [289, 297] on button "Log In" at bounding box center [291, 297] width 46 height 24
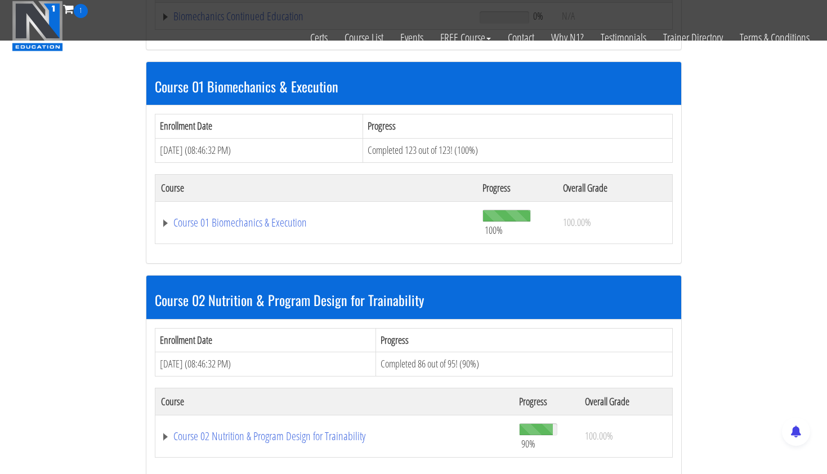
scroll to position [355, 0]
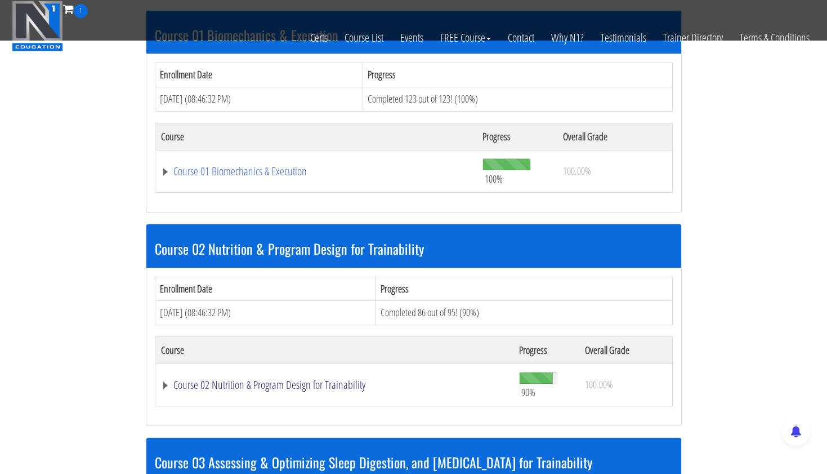
click at [297, 381] on link "Course 02 Nutrition & Program Design for Trainability" at bounding box center [334, 384] width 347 height 11
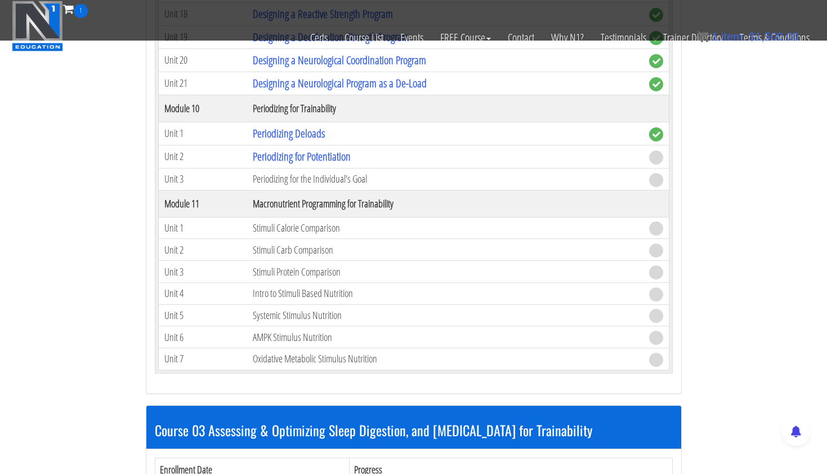
scroll to position [2871, 0]
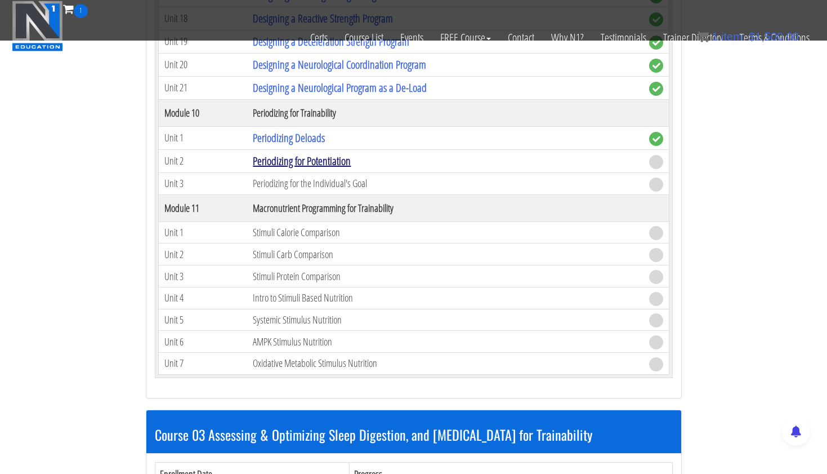
click at [349, 162] on link "Periodizing for Potentiation" at bounding box center [302, 160] width 98 height 15
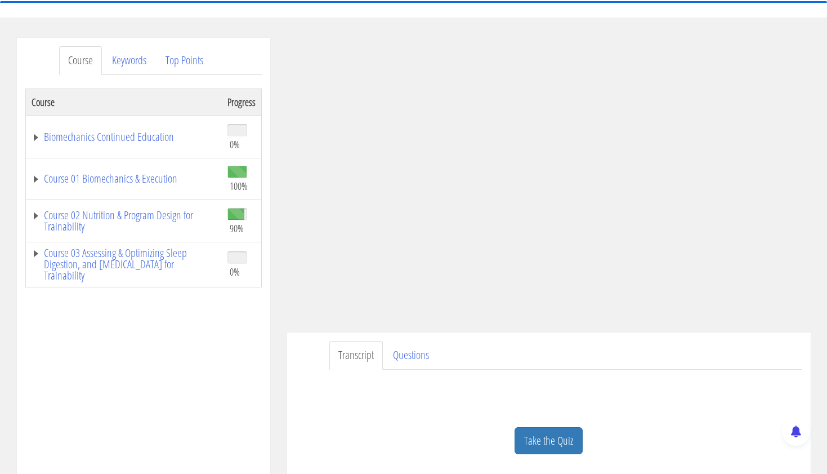
scroll to position [116, 0]
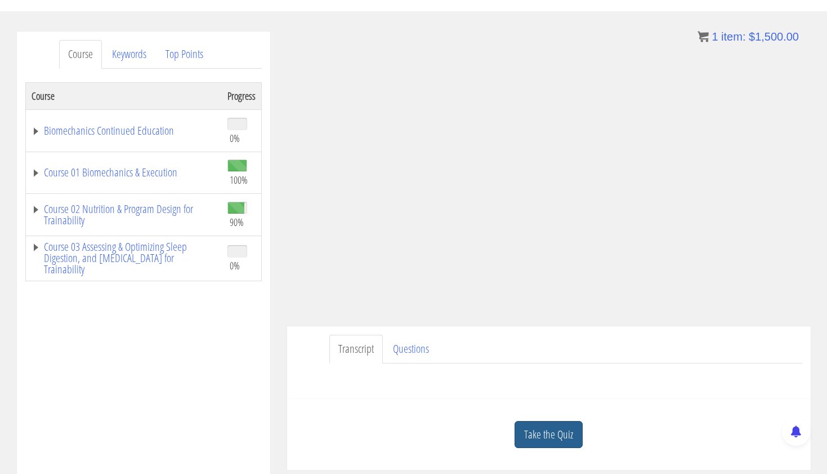
click at [555, 436] on link "Take the Quiz" at bounding box center [549, 435] width 68 height 28
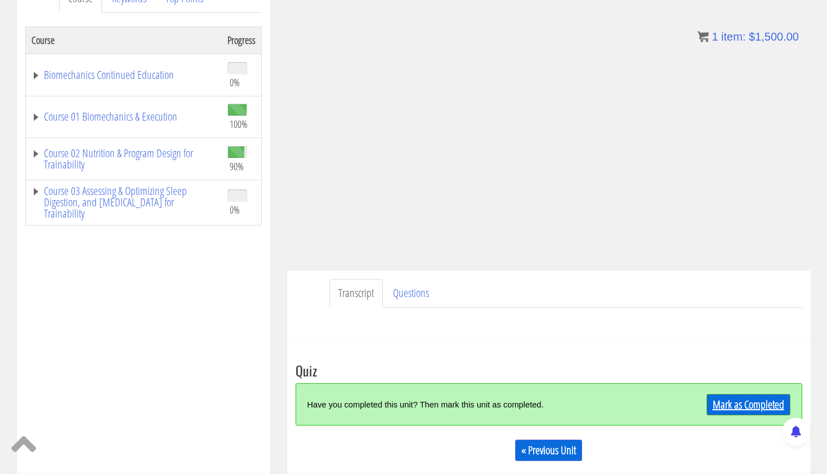
scroll to position [177, 0]
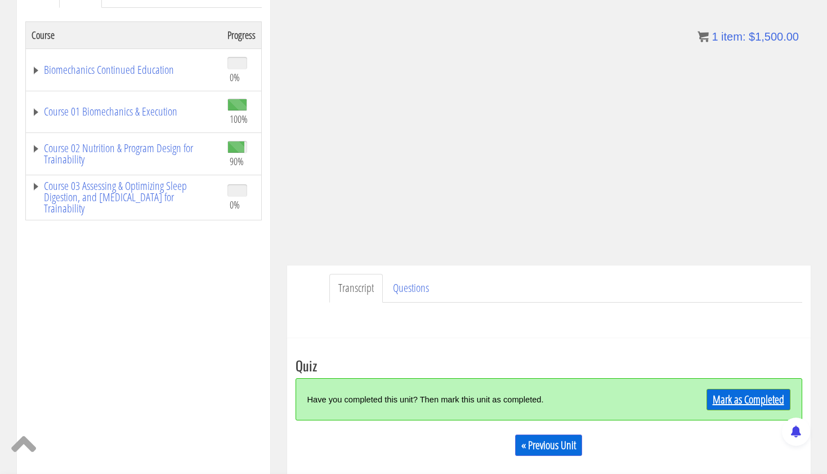
click at [734, 399] on link "Mark as Completed" at bounding box center [749, 399] width 84 height 21
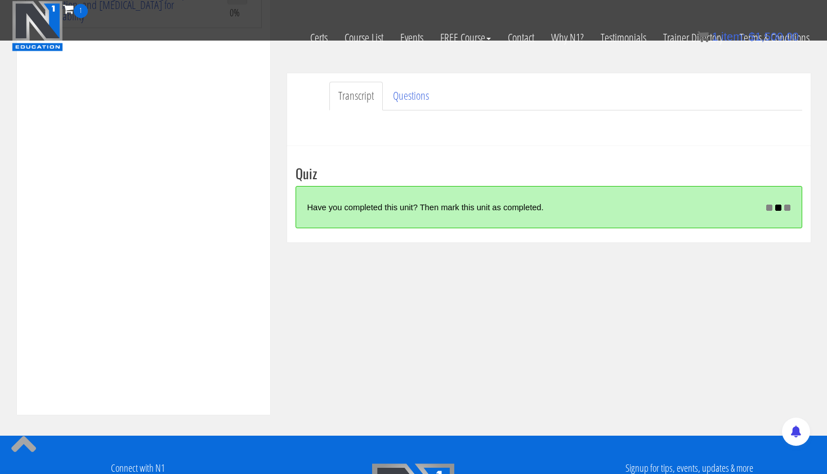
scroll to position [292, 0]
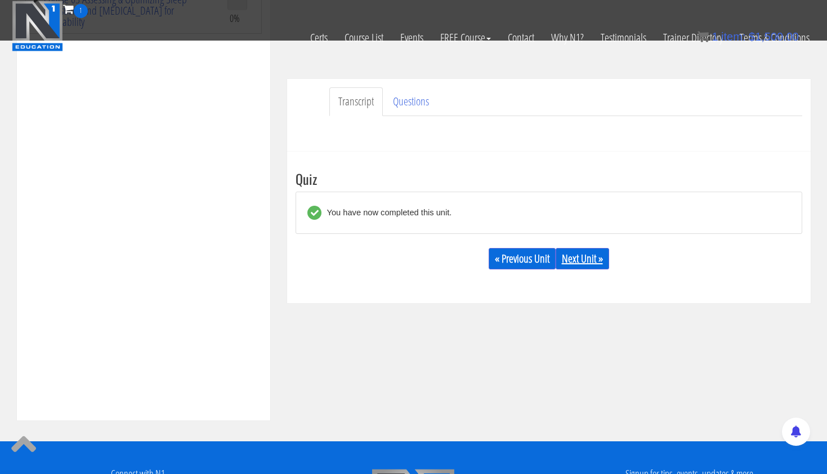
click at [586, 262] on link "Next Unit »" at bounding box center [583, 258] width 54 height 21
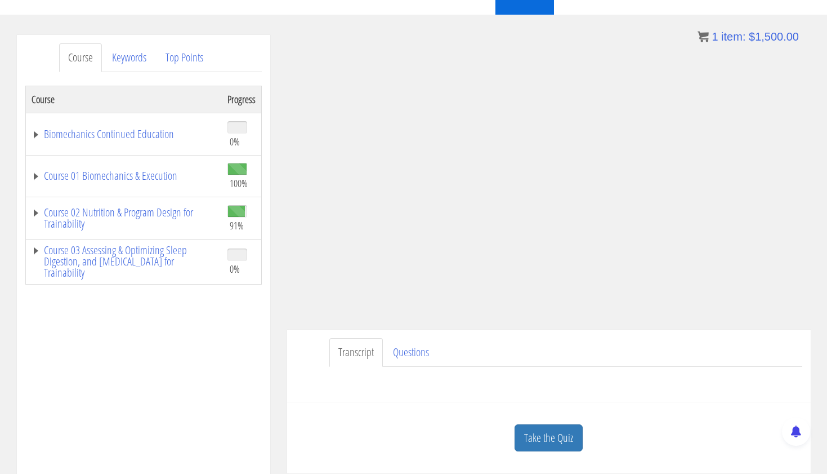
scroll to position [135, 0]
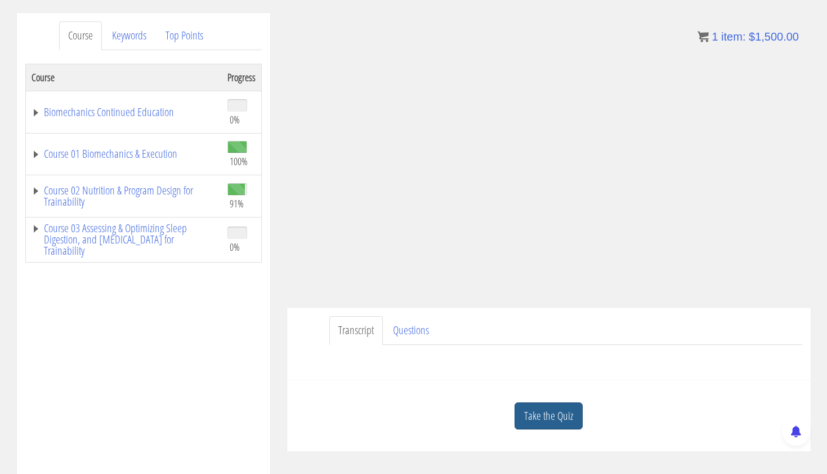
click at [566, 416] on link "Take the Quiz" at bounding box center [549, 416] width 68 height 28
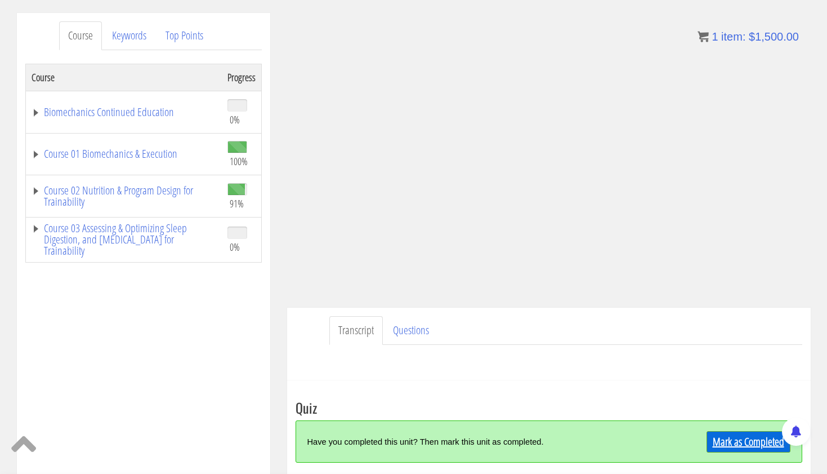
click at [748, 436] on link "Mark as Completed" at bounding box center [749, 441] width 84 height 21
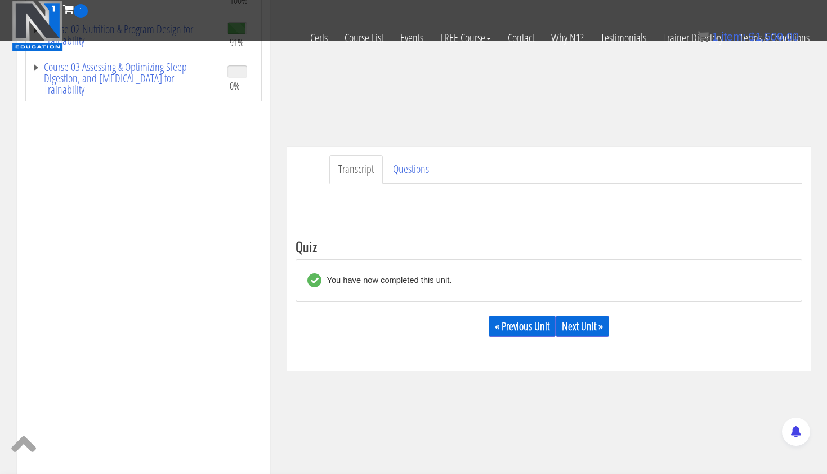
scroll to position [247, 0]
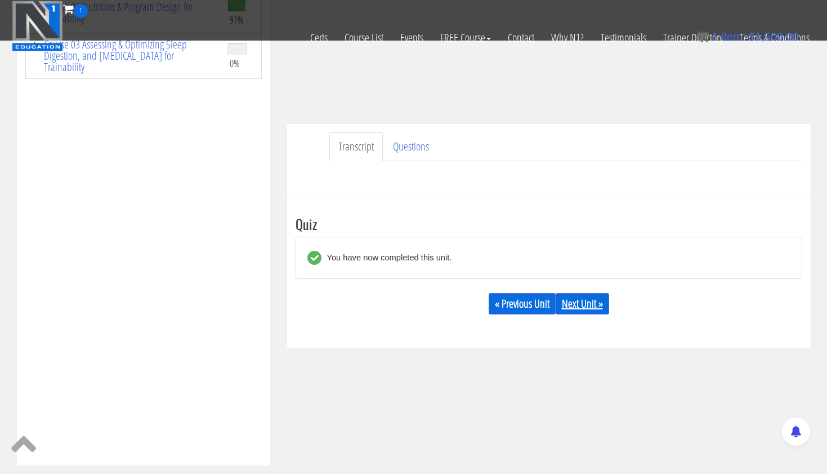
click at [582, 305] on link "Next Unit »" at bounding box center [583, 303] width 54 height 21
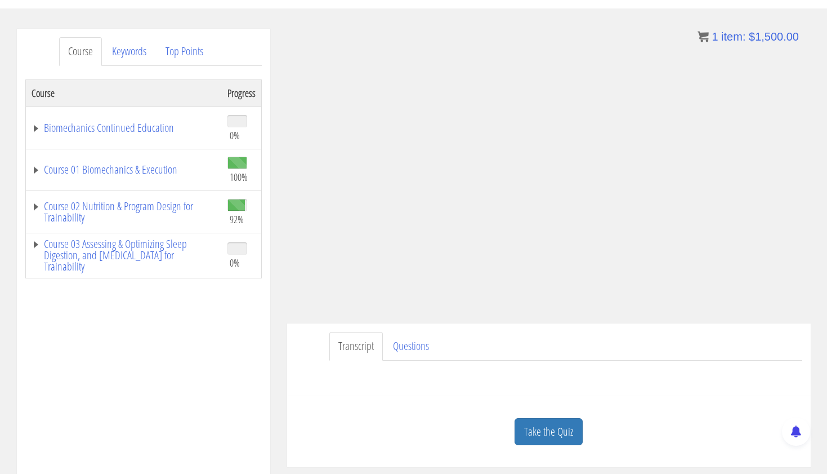
scroll to position [124, 0]
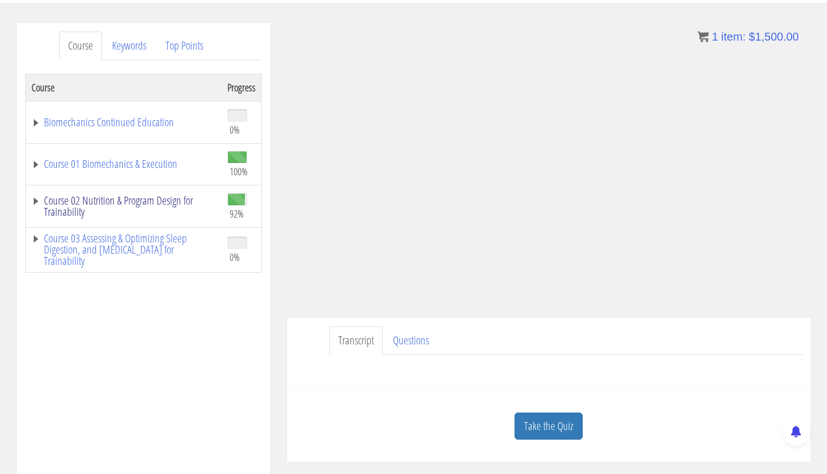
click at [173, 203] on link "Course 02 Nutrition & Program Design for Trainability" at bounding box center [124, 206] width 185 height 23
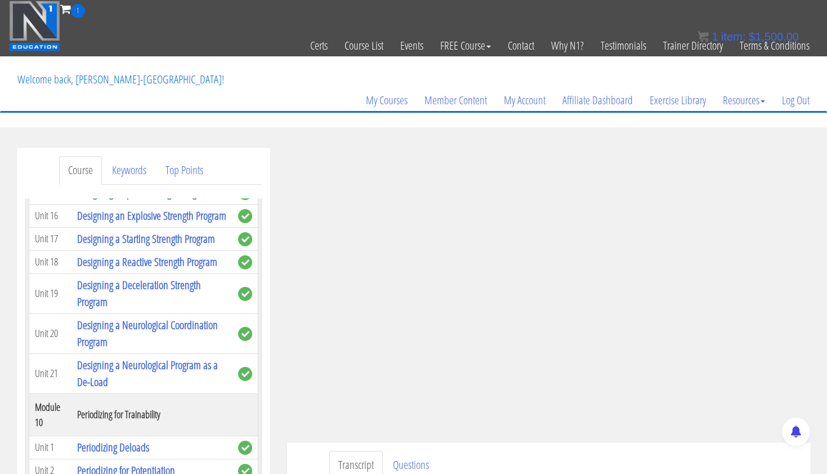
scroll to position [0, 0]
